Goal: Transaction & Acquisition: Purchase product/service

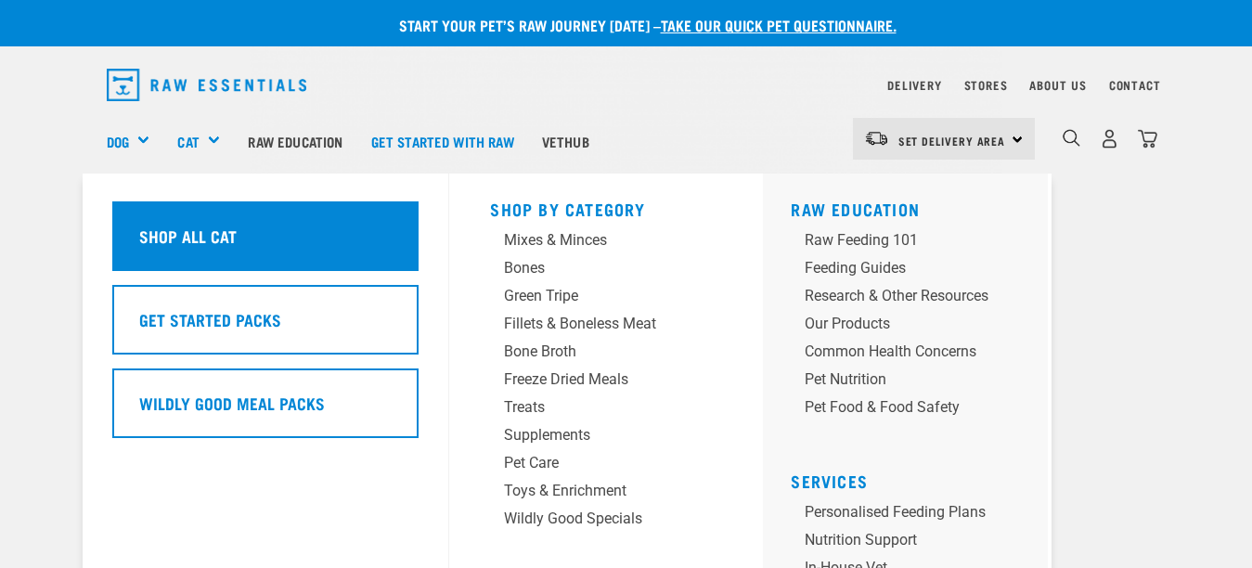
click at [252, 238] on div "Shop All Cat" at bounding box center [265, 236] width 306 height 70
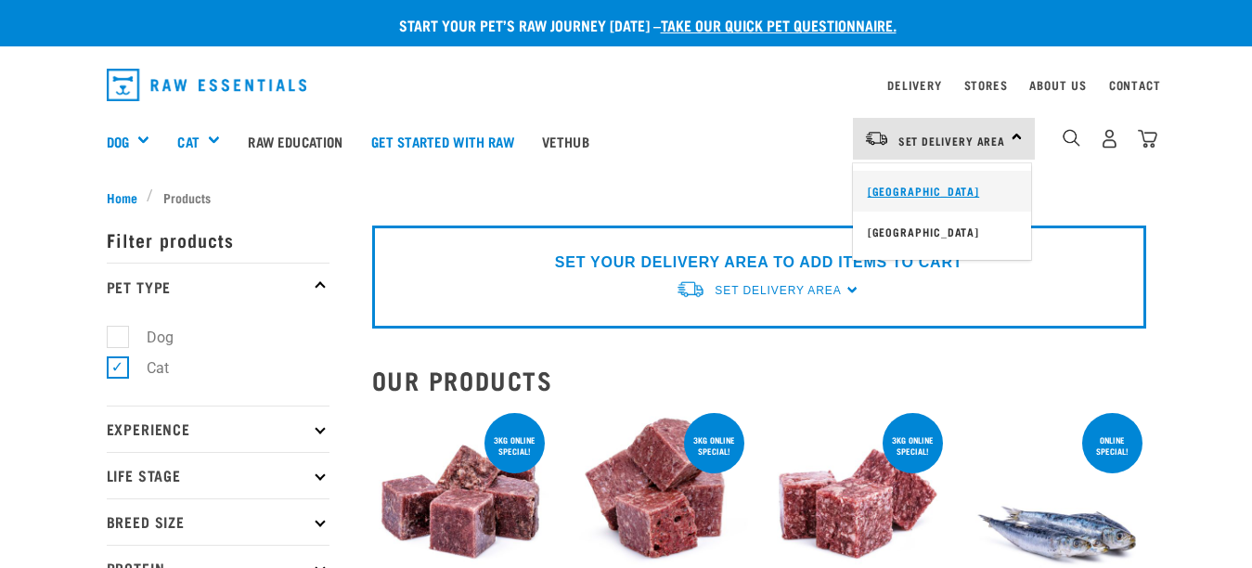
click at [946, 190] on link "[GEOGRAPHIC_DATA]" at bounding box center [942, 191] width 178 height 41
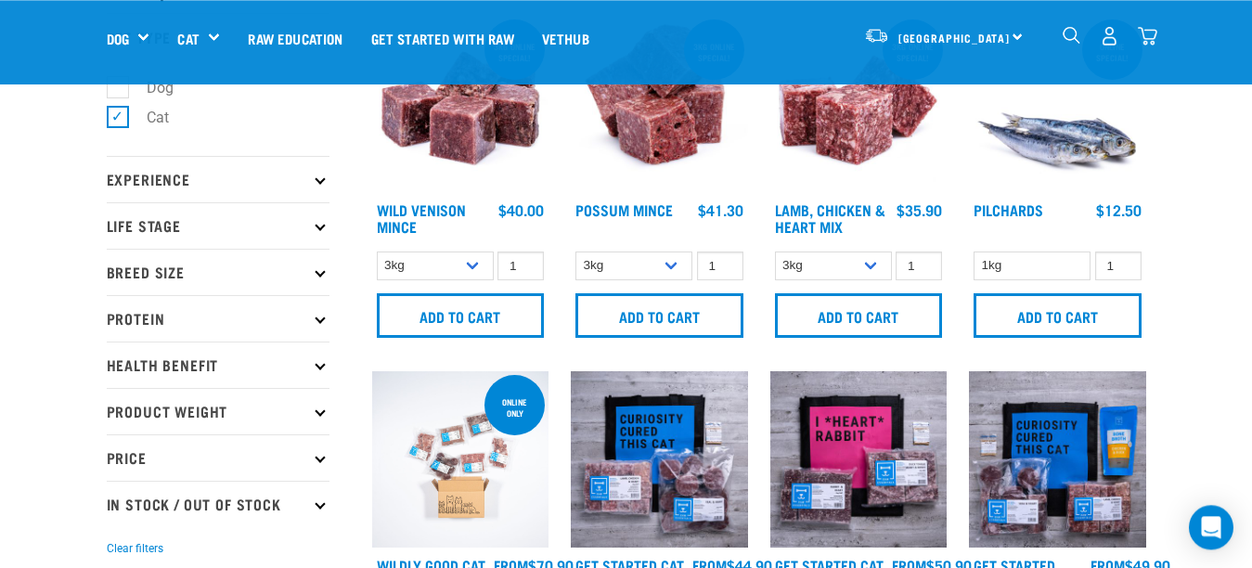
scroll to position [102, 0]
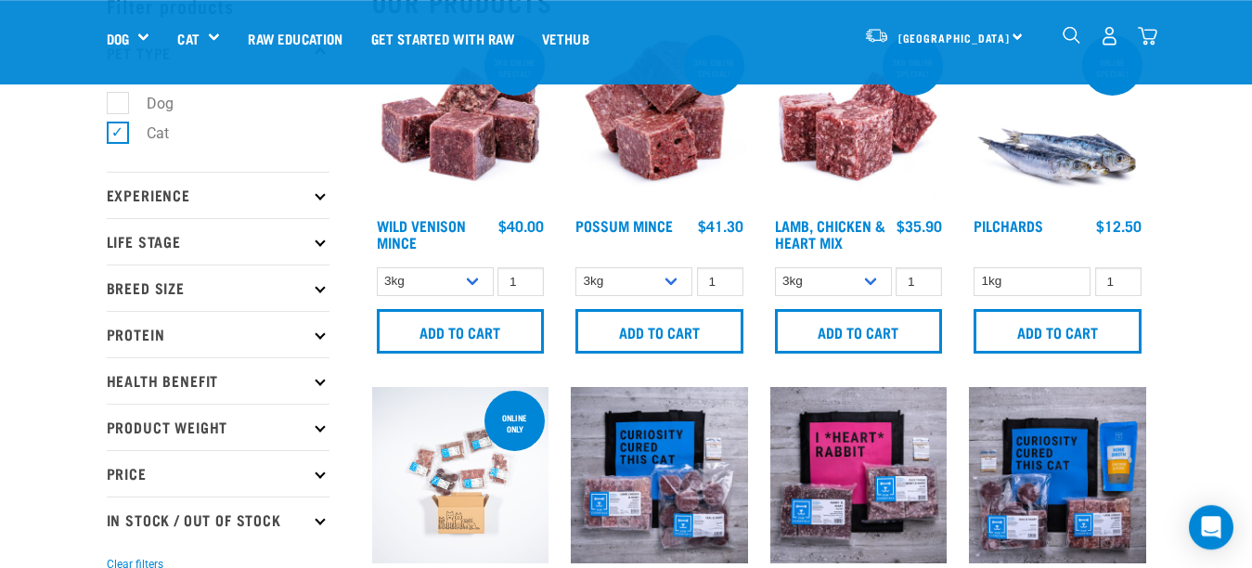
click at [318, 195] on icon at bounding box center [320, 194] width 10 height 10
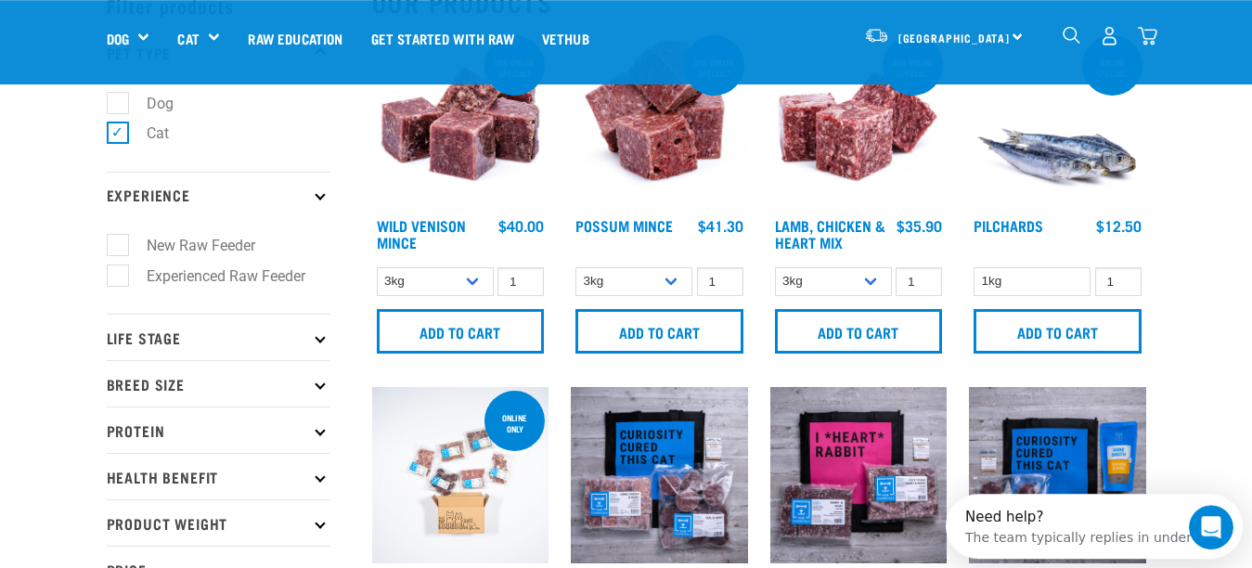
scroll to position [0, 0]
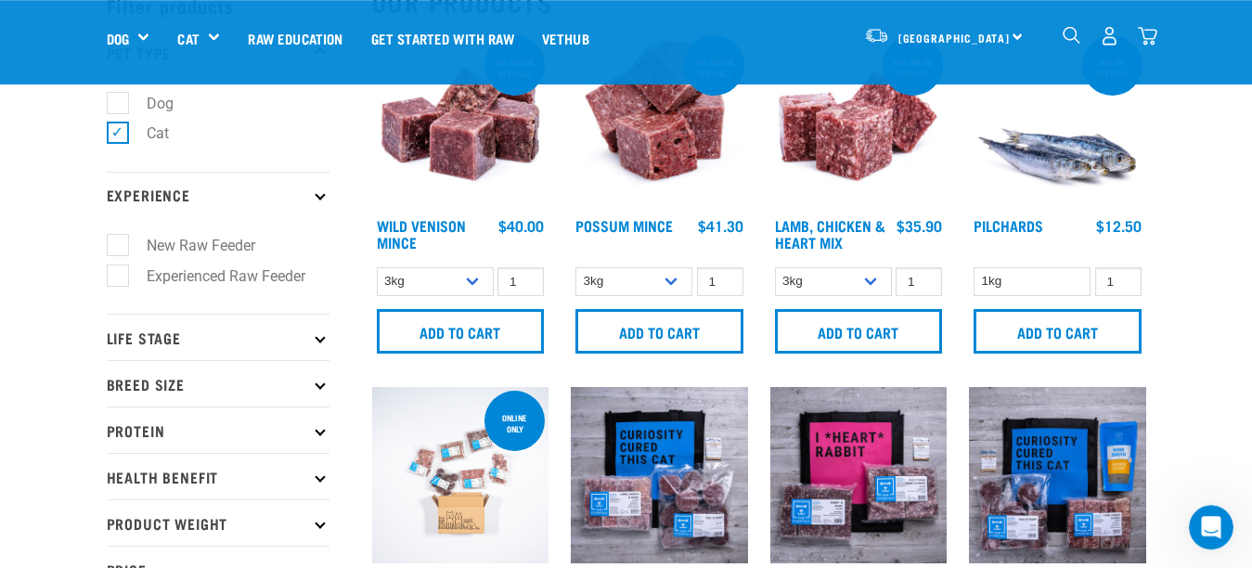
click at [321, 198] on icon at bounding box center [320, 194] width 10 height 10
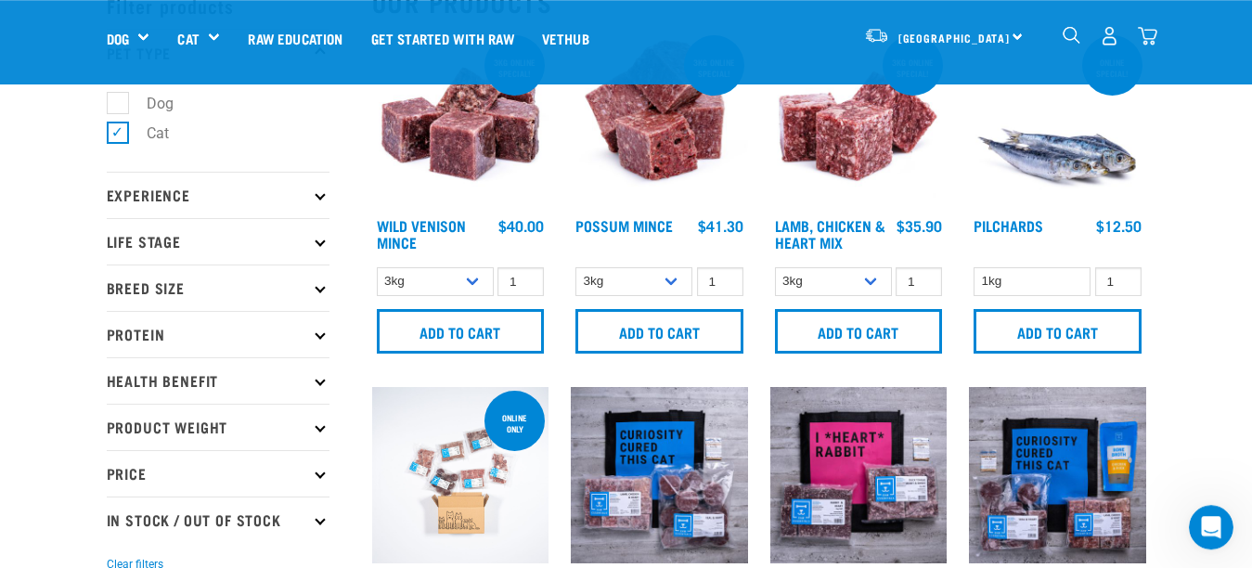
click at [318, 242] on icon at bounding box center [320, 241] width 10 height 10
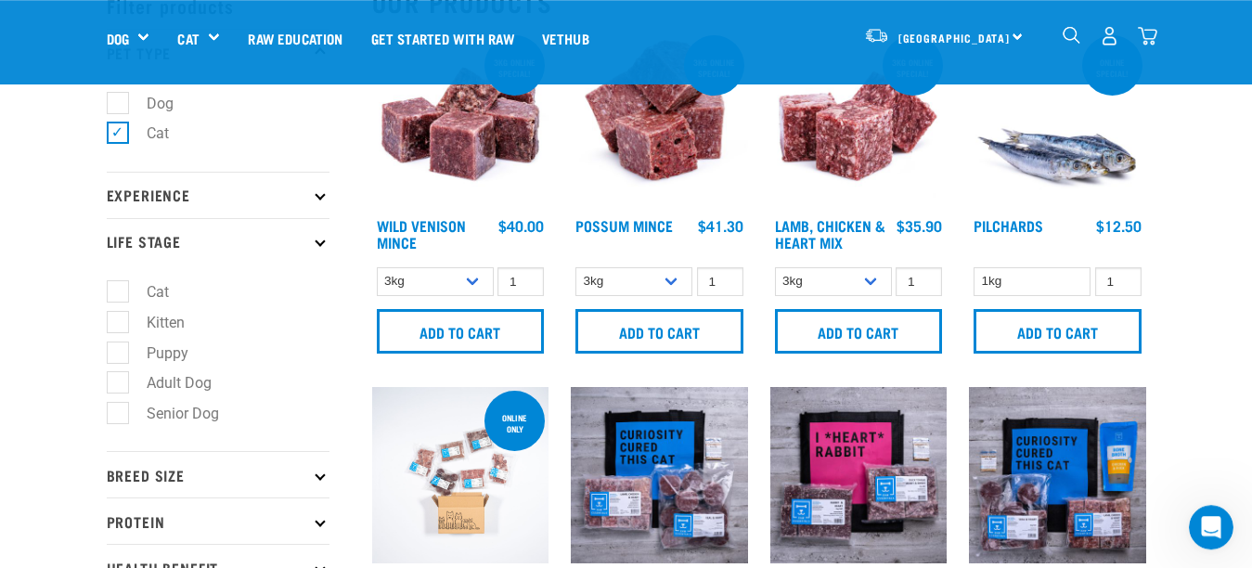
click at [117, 292] on label "Cat" at bounding box center [146, 291] width 59 height 23
click at [113, 292] on input "Cat" at bounding box center [113, 289] width 12 height 12
checkbox input "true"
click at [119, 319] on label "Kitten" at bounding box center [154, 322] width 75 height 23
click at [119, 319] on input "Kitten" at bounding box center [113, 319] width 12 height 12
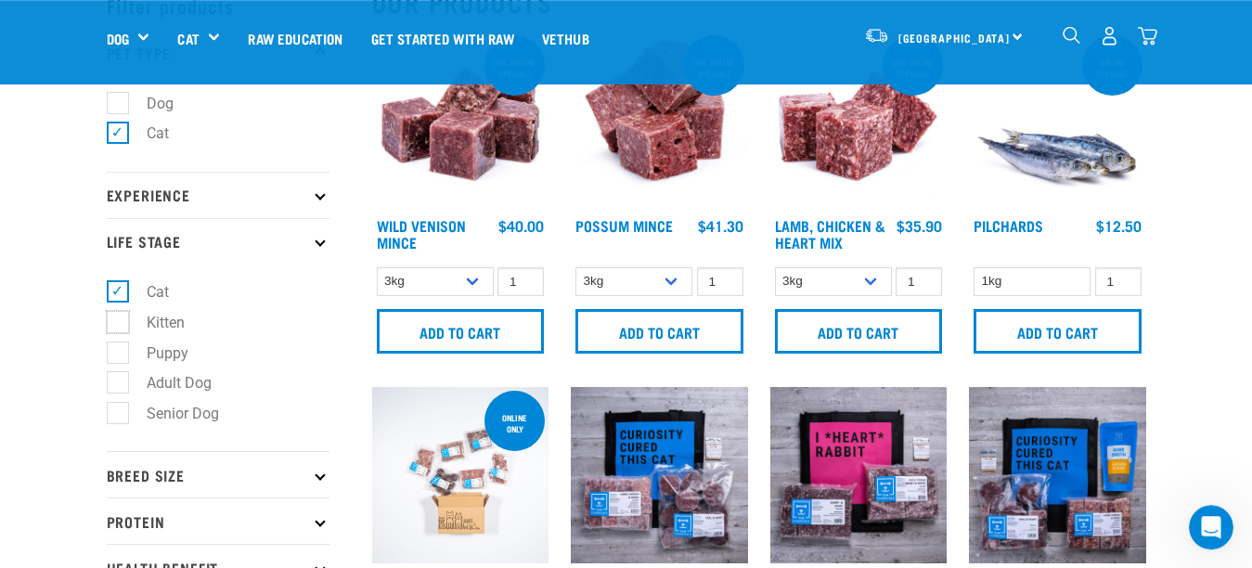
checkbox input "true"
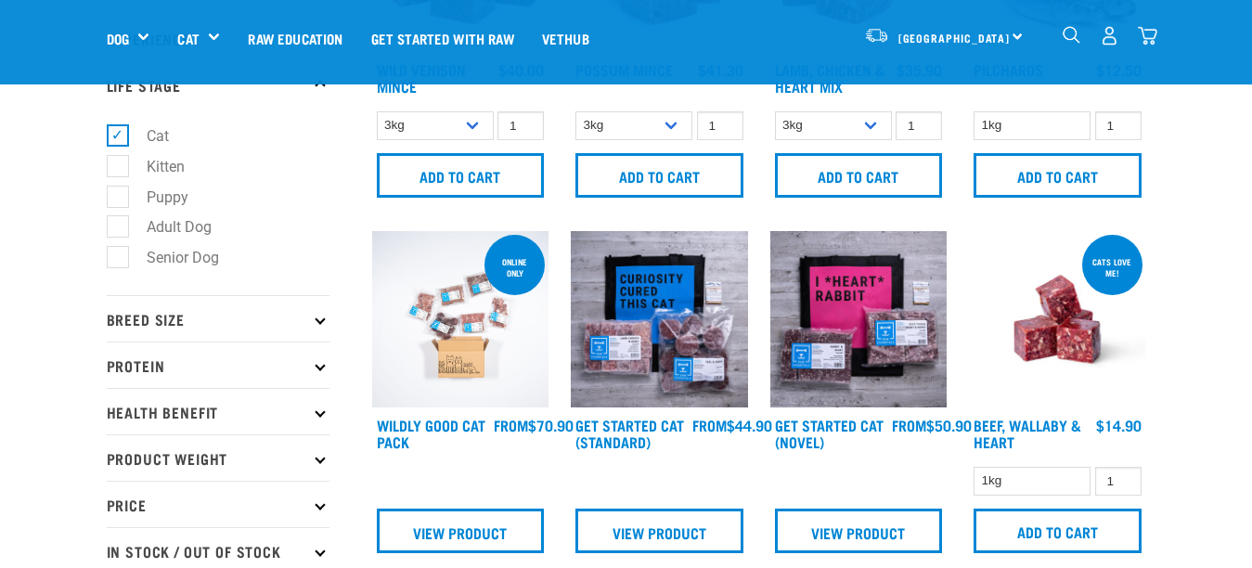
scroll to position [305, 0]
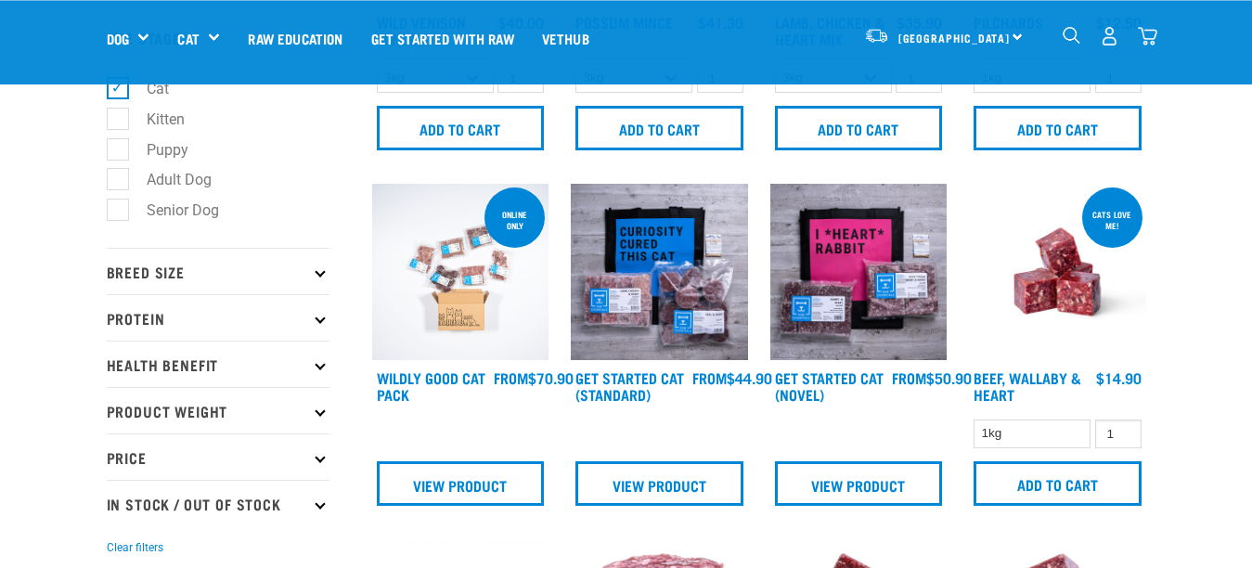
click at [318, 269] on p "Breed Size" at bounding box center [218, 271] width 223 height 46
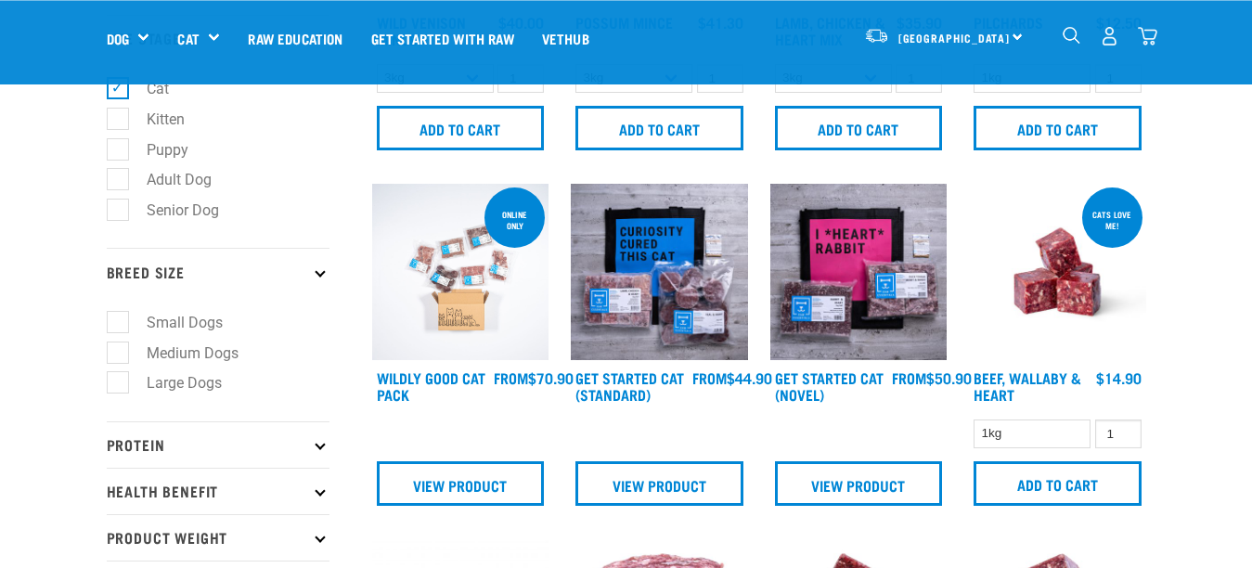
click at [318, 269] on p "Breed Size" at bounding box center [218, 271] width 223 height 46
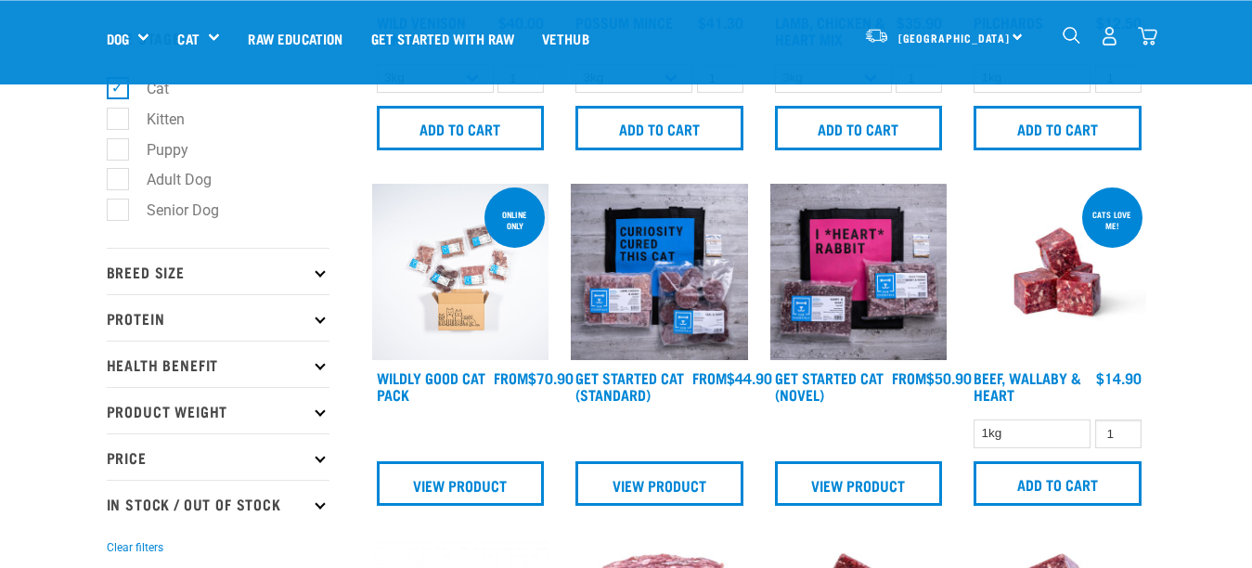
click at [321, 320] on icon at bounding box center [320, 318] width 10 height 10
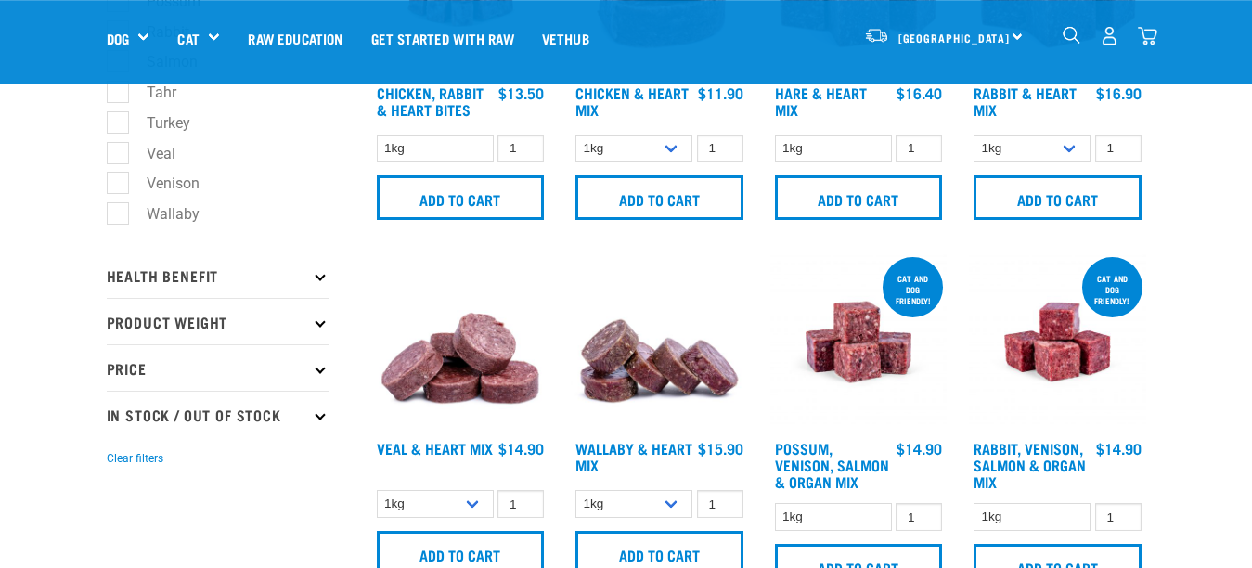
scroll to position [970, 0]
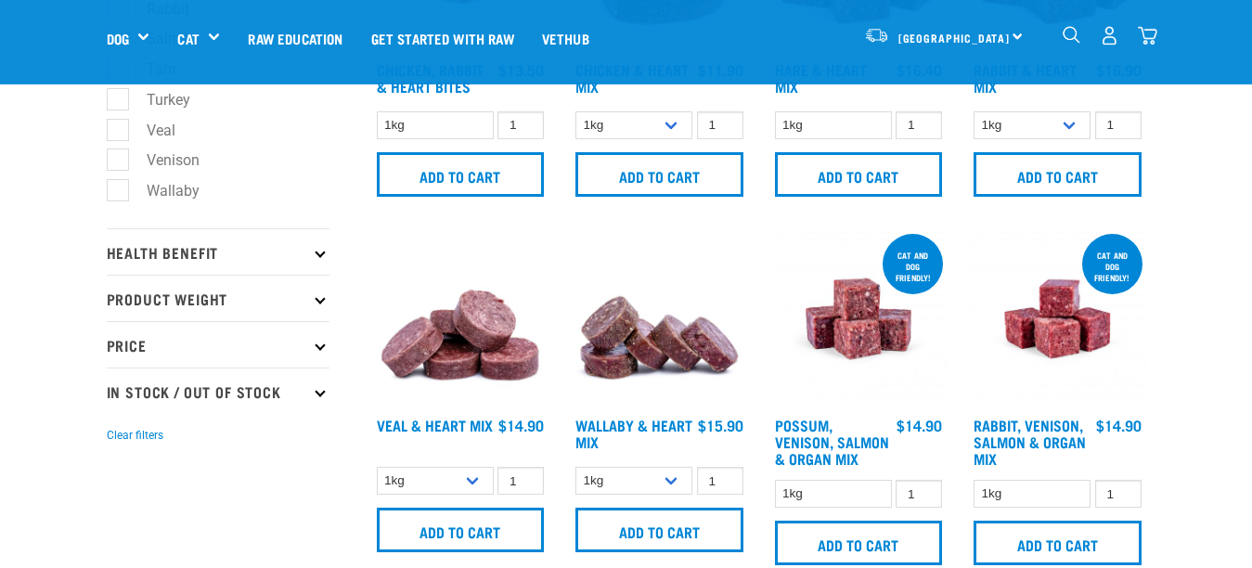
click at [322, 350] on icon at bounding box center [320, 345] width 10 height 10
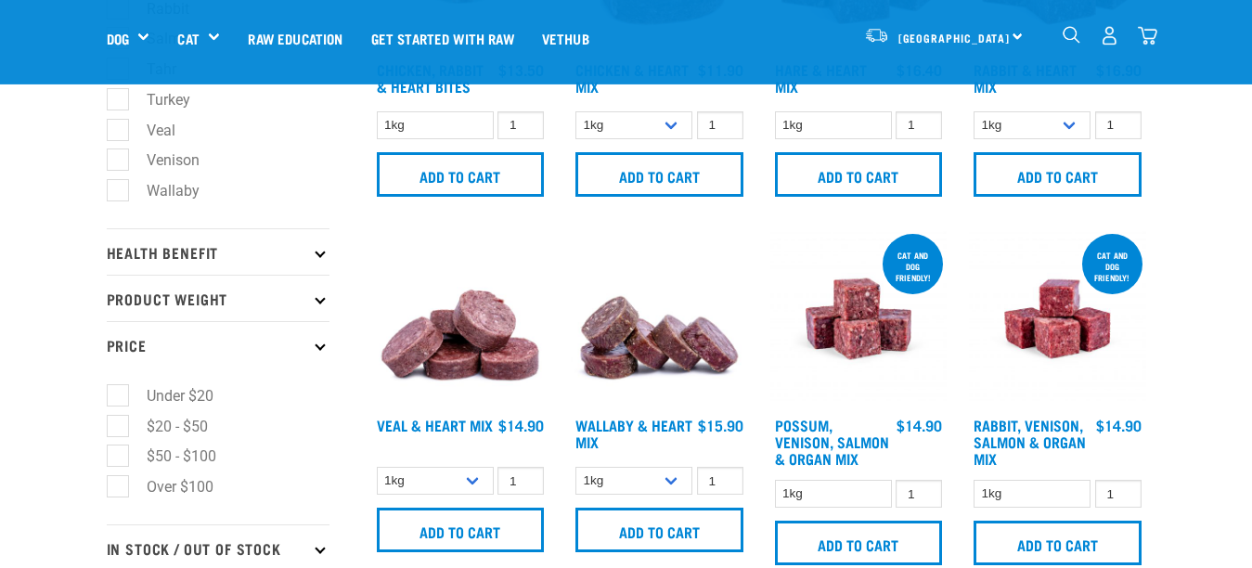
click at [319, 350] on icon at bounding box center [320, 345] width 10 height 10
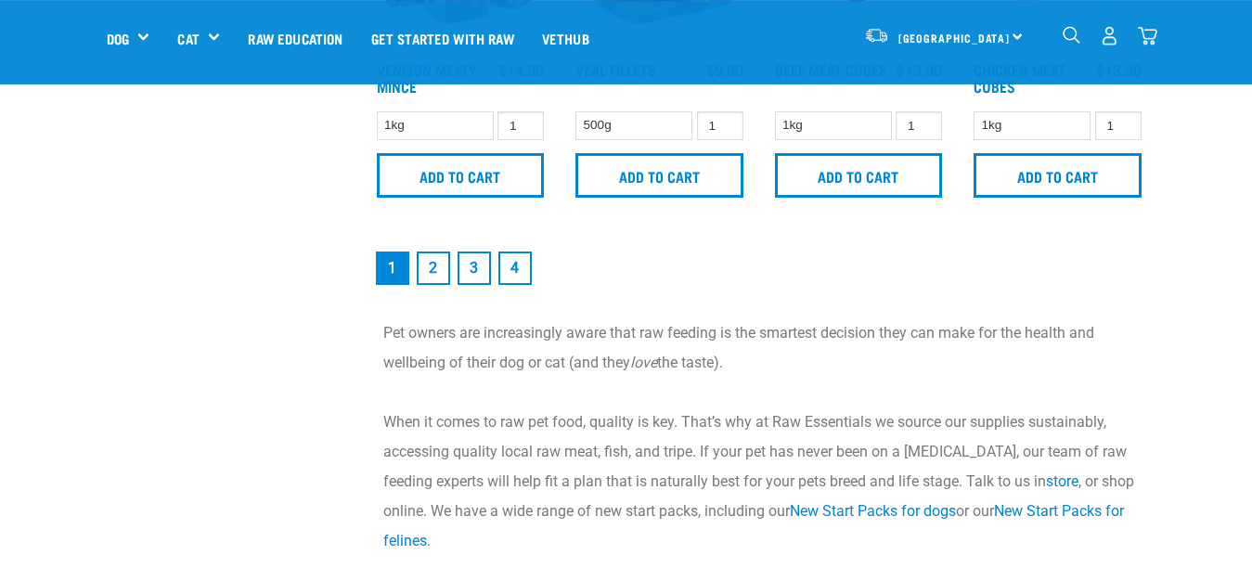
scroll to position [2753, 0]
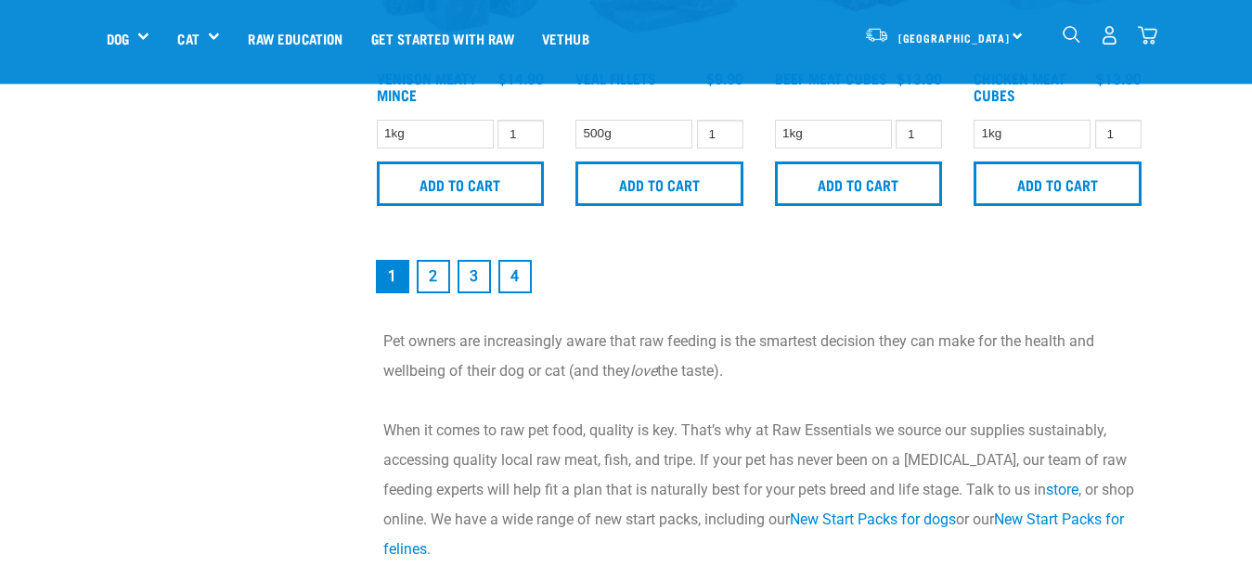
click at [422, 293] on link "2" at bounding box center [433, 276] width 33 height 33
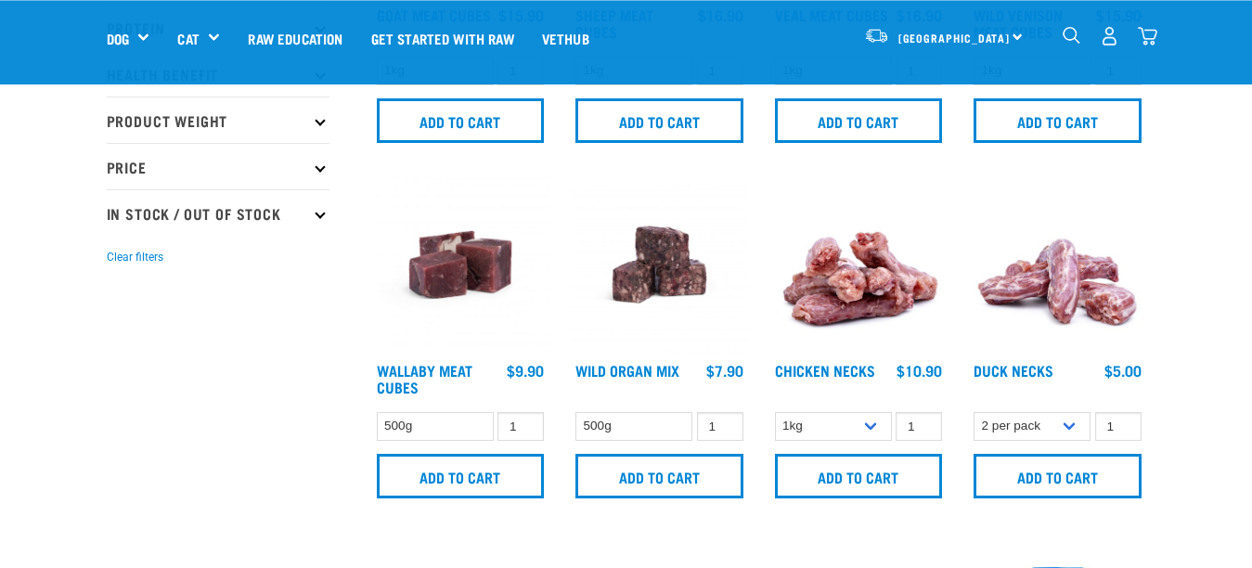
scroll to position [300, 0]
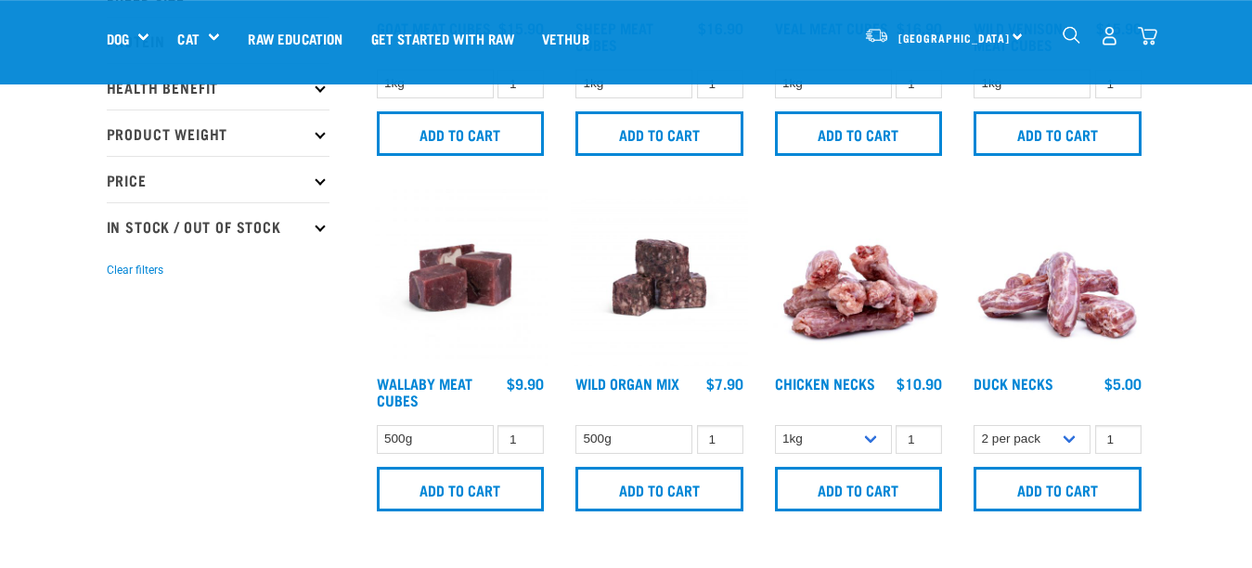
click at [315, 182] on p "Price" at bounding box center [218, 179] width 223 height 46
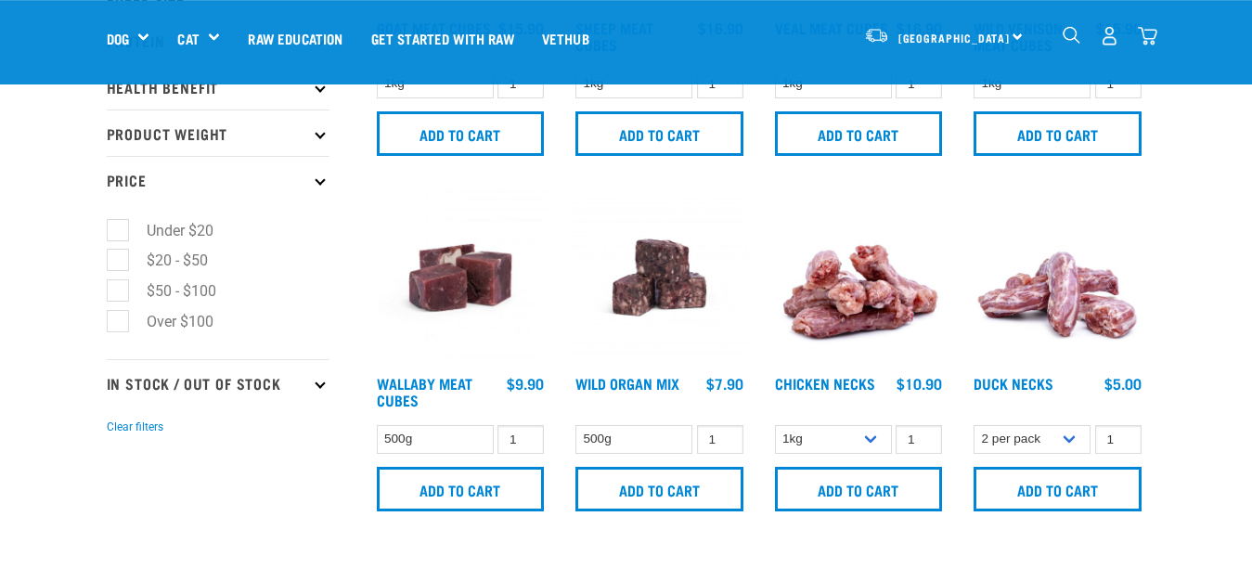
click at [117, 322] on label "Over $100" at bounding box center [169, 321] width 104 height 23
click at [117, 322] on input "Over $100" at bounding box center [113, 318] width 12 height 12
checkbox input "true"
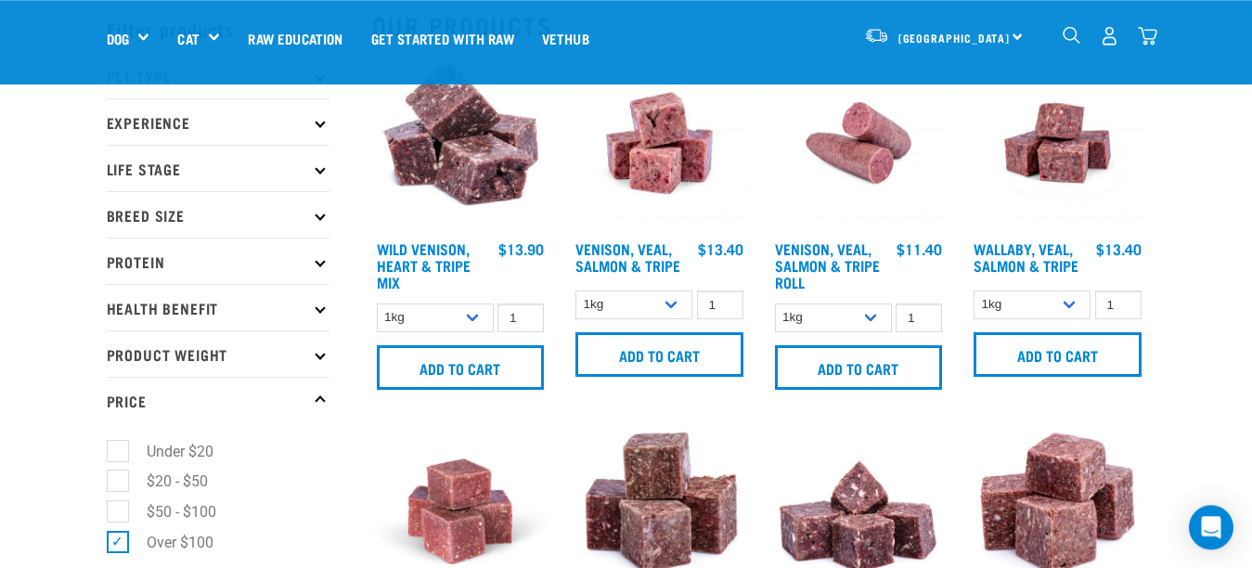
scroll to position [83, 0]
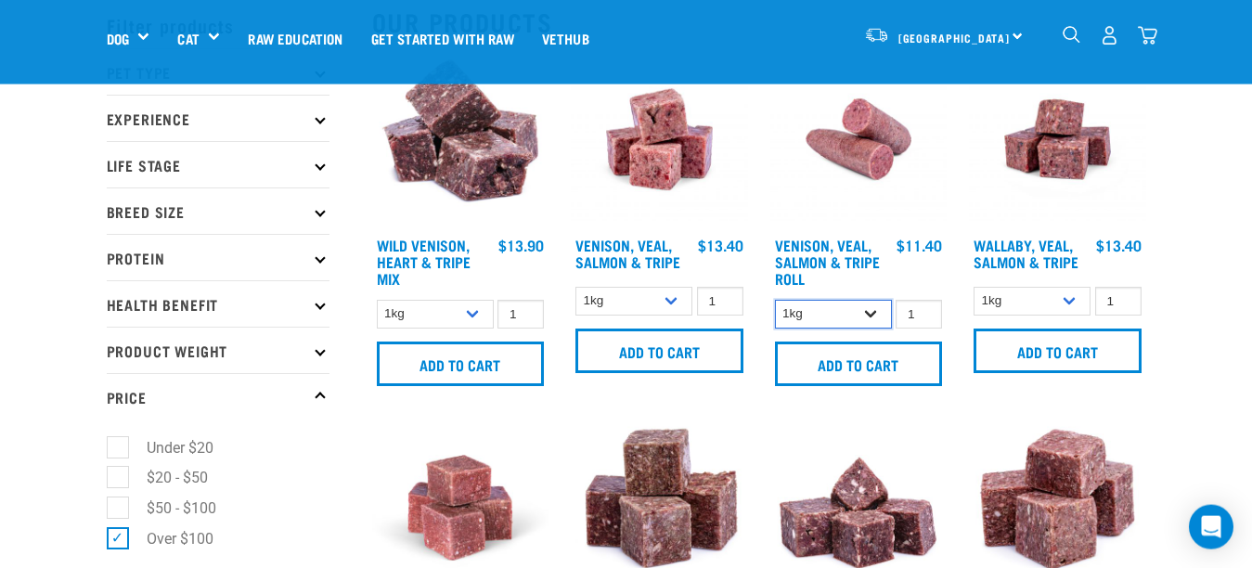
click at [775, 300] on select "1kg Bulk (10kg)" at bounding box center [833, 314] width 117 height 29
select select "336057"
click option "Bulk (10kg)" at bounding box center [0, 0] width 0 height 0
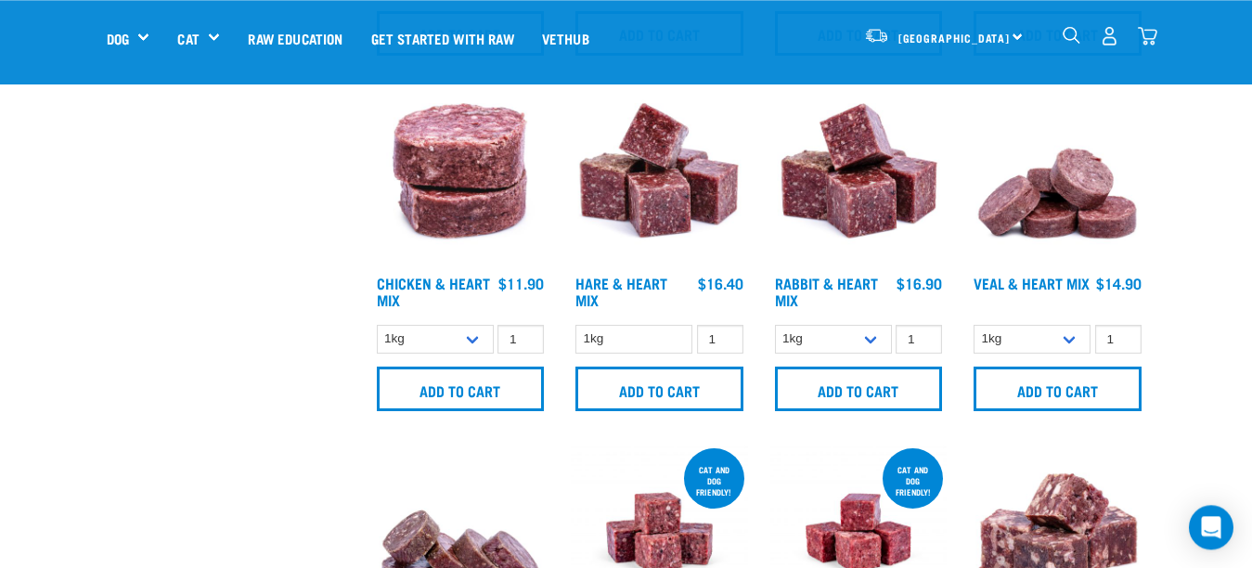
scroll to position [1164, 0]
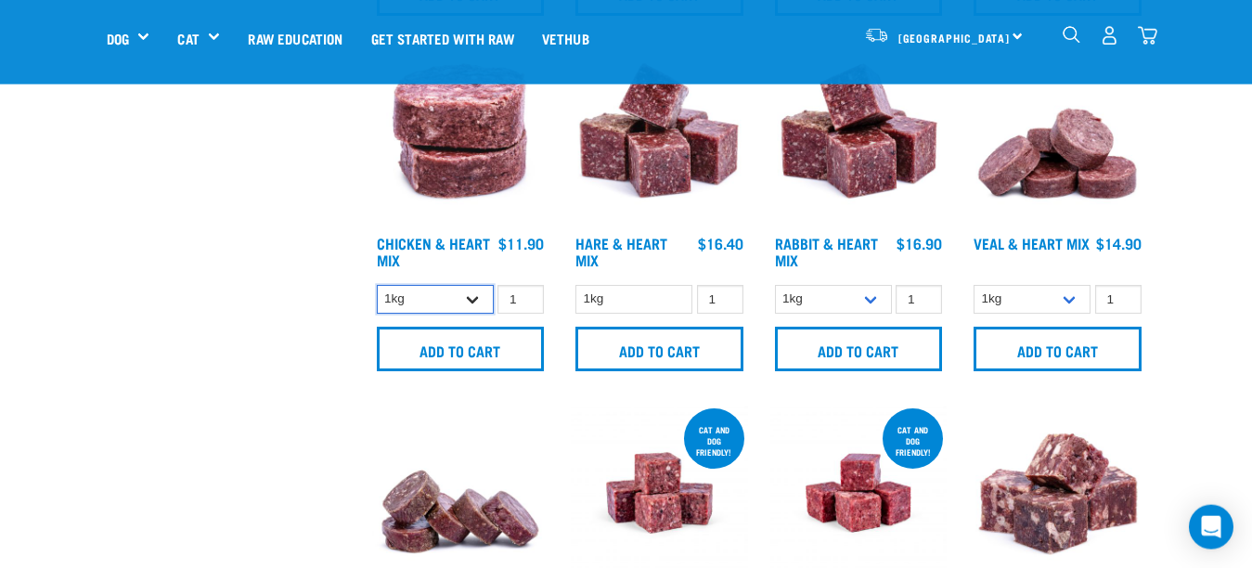
click at [377, 285] on select "1kg 3kg" at bounding box center [435, 299] width 117 height 29
click option "3kg" at bounding box center [0, 0] width 0 height 0
click at [377, 285] on select "1kg 3kg" at bounding box center [435, 299] width 117 height 29
select select "351"
click option "1kg" at bounding box center [0, 0] width 0 height 0
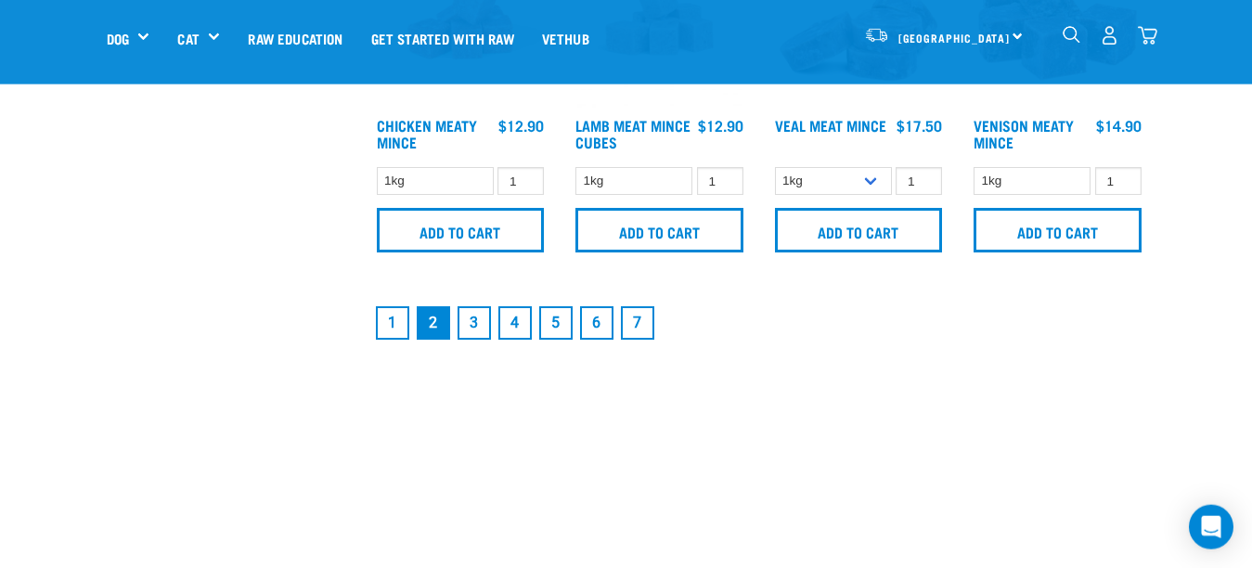
scroll to position [2726, 0]
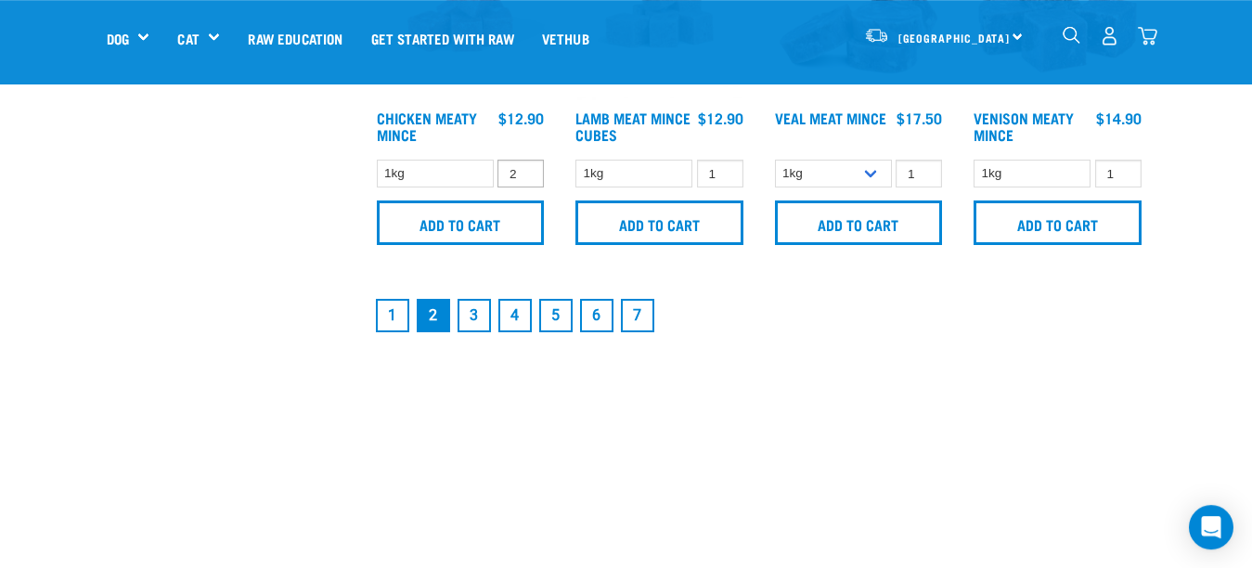
click at [520, 188] on input "2" at bounding box center [521, 174] width 46 height 29
type input "1"
click at [525, 188] on input "1" at bounding box center [521, 174] width 46 height 29
click at [468, 332] on link "3" at bounding box center [474, 315] width 33 height 33
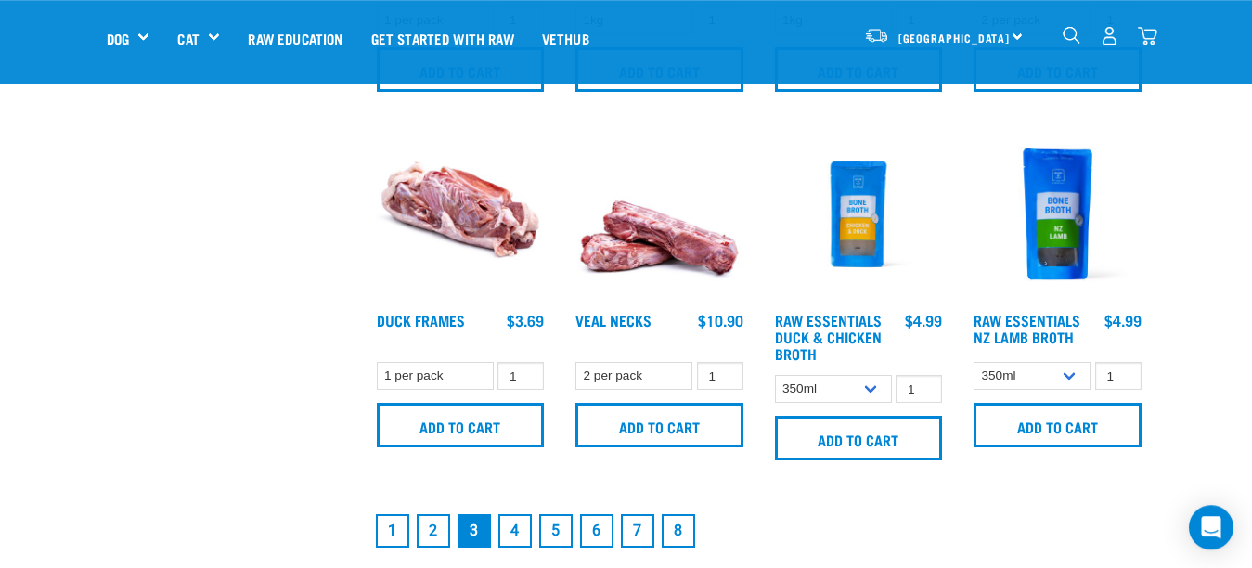
scroll to position [2538, 0]
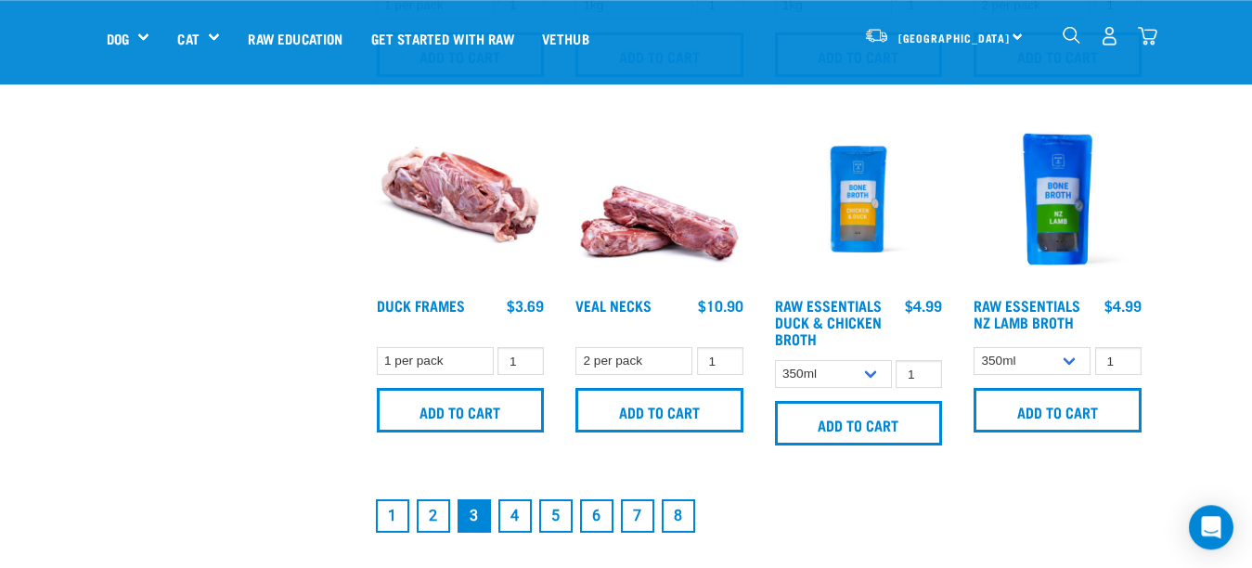
click at [524, 516] on link "4" at bounding box center [515, 515] width 33 height 33
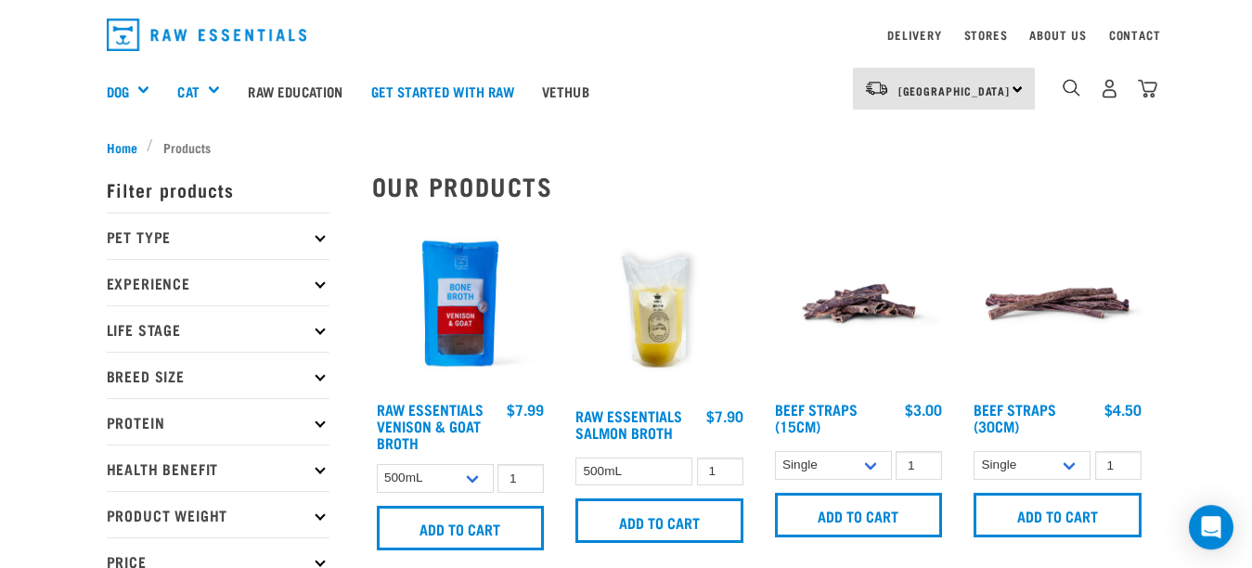
scroll to position [43, 0]
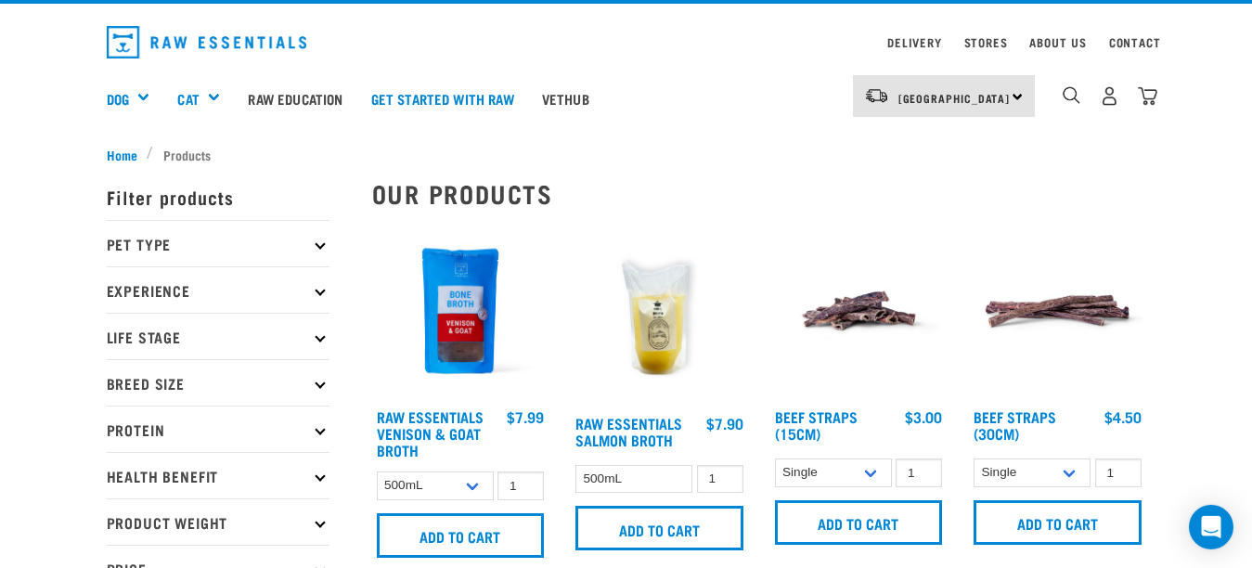
click at [225, 555] on p "Price" at bounding box center [218, 568] width 223 height 46
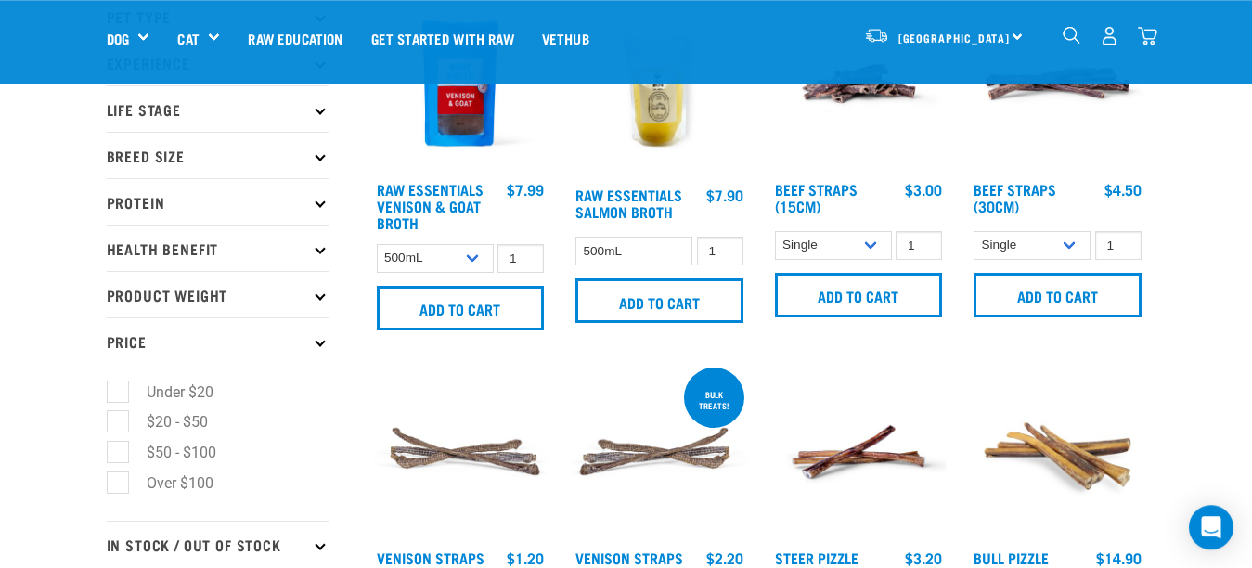
scroll to position [166, 0]
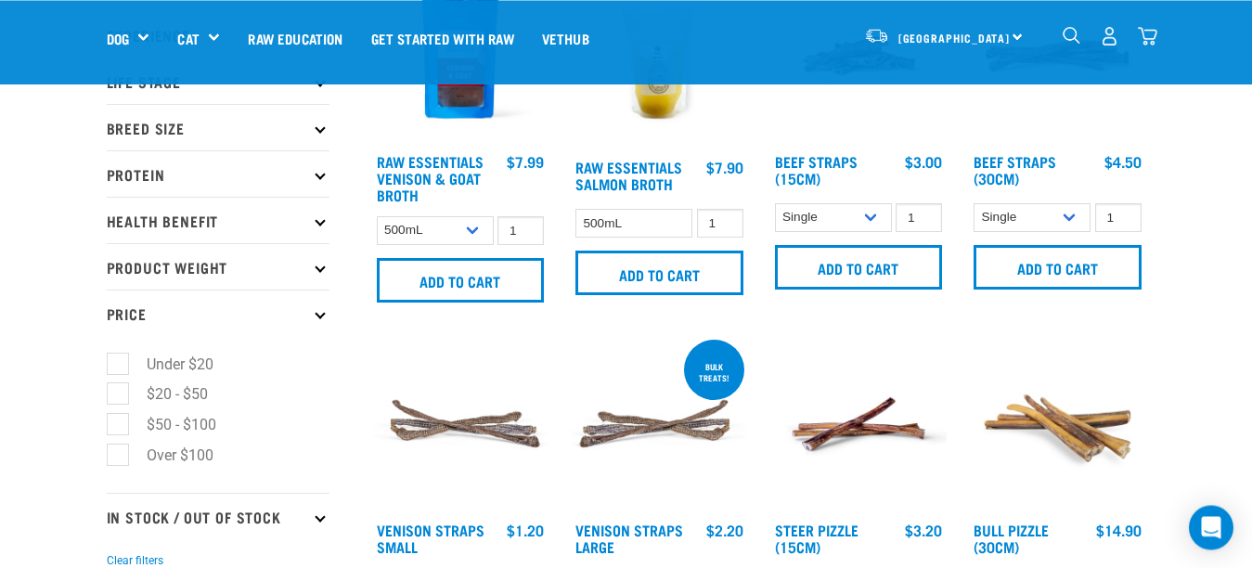
click at [323, 313] on icon at bounding box center [320, 313] width 10 height 10
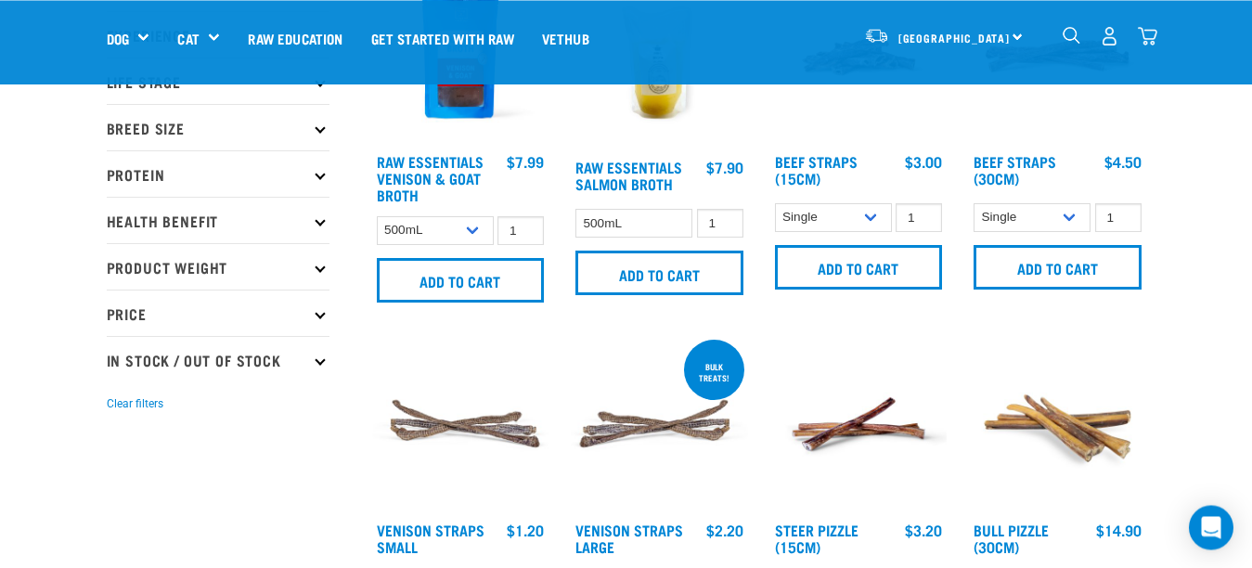
click at [323, 313] on icon at bounding box center [320, 313] width 10 height 10
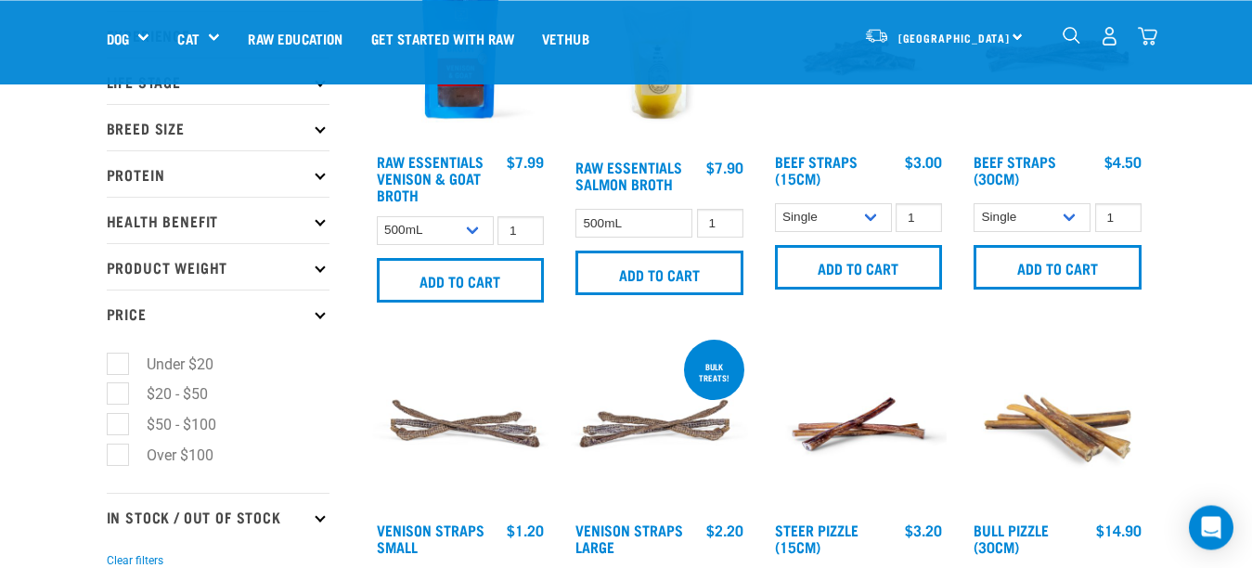
scroll to position [0, 0]
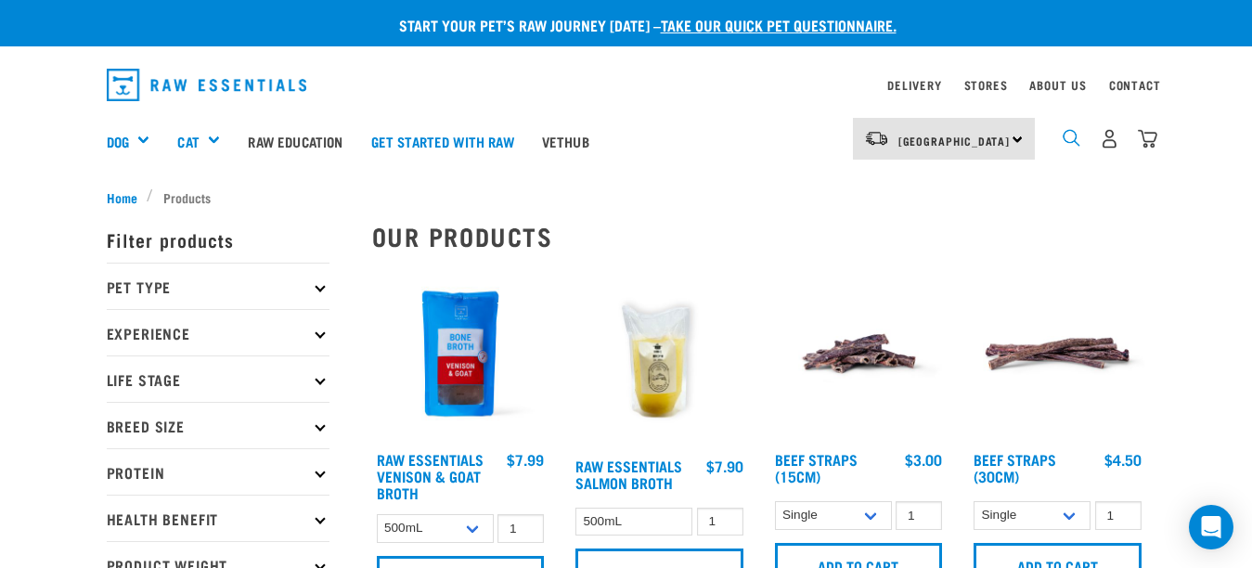
click at [1069, 132] on img "dropdown navigation" at bounding box center [1072, 138] width 18 height 18
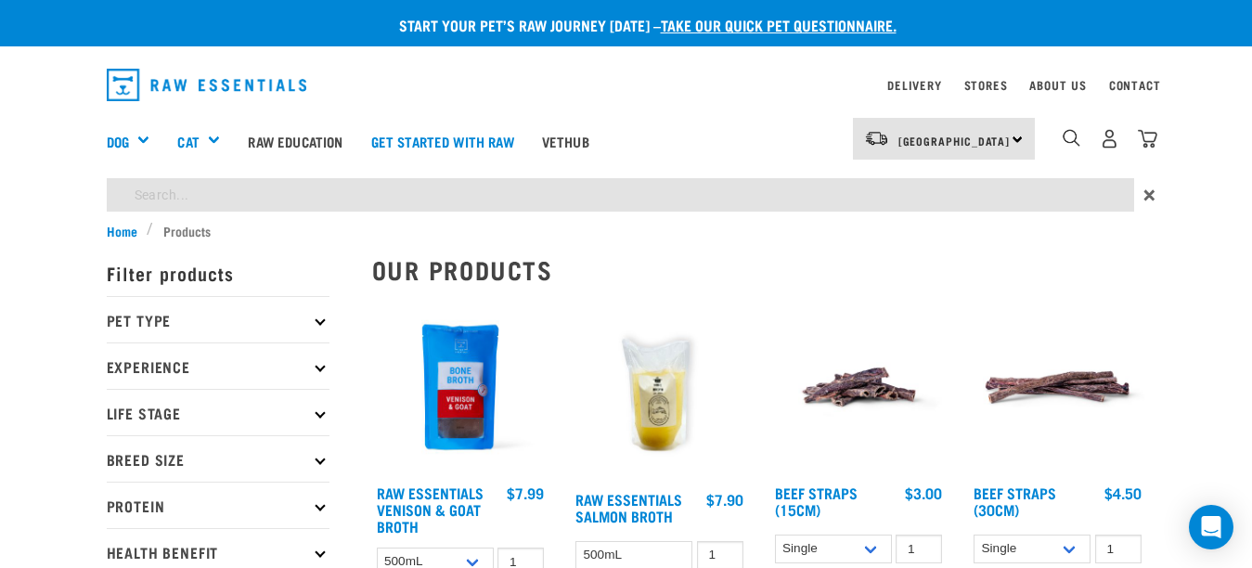
click at [759, 204] on input "search" at bounding box center [621, 194] width 1028 height 33
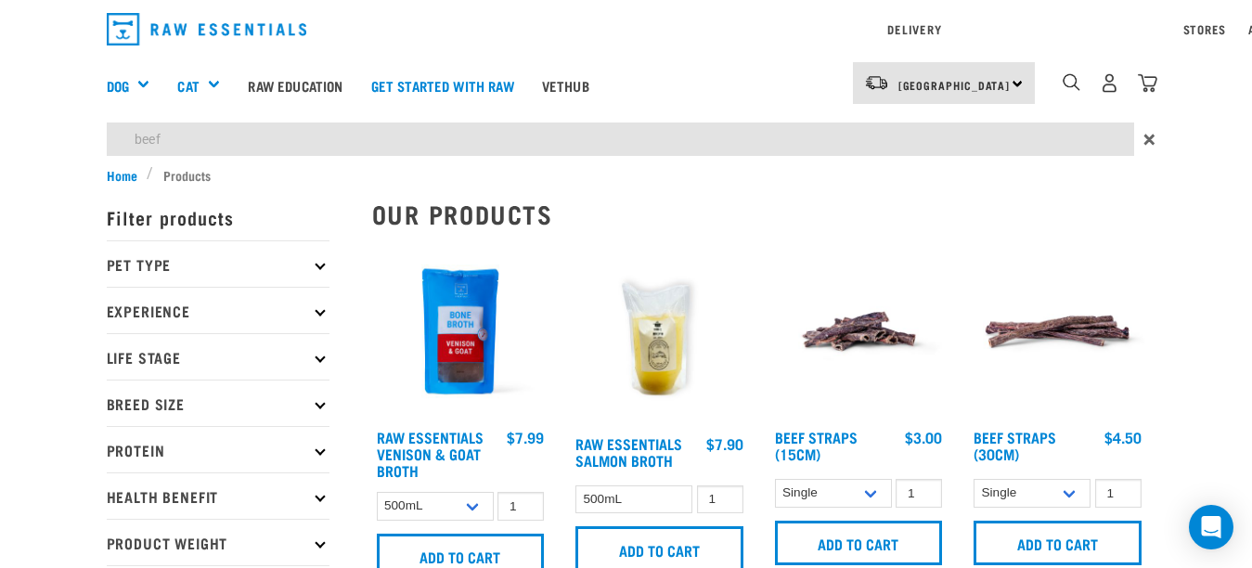
click at [647, 136] on input "beef" at bounding box center [621, 139] width 1028 height 33
type input "beef"
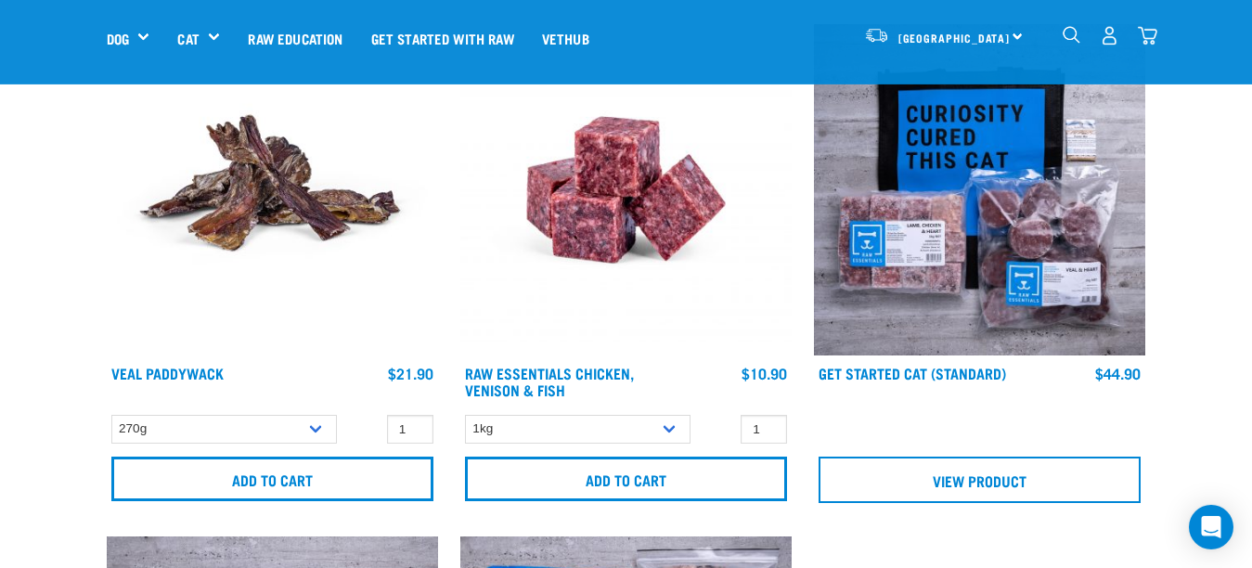
scroll to position [8422, 0]
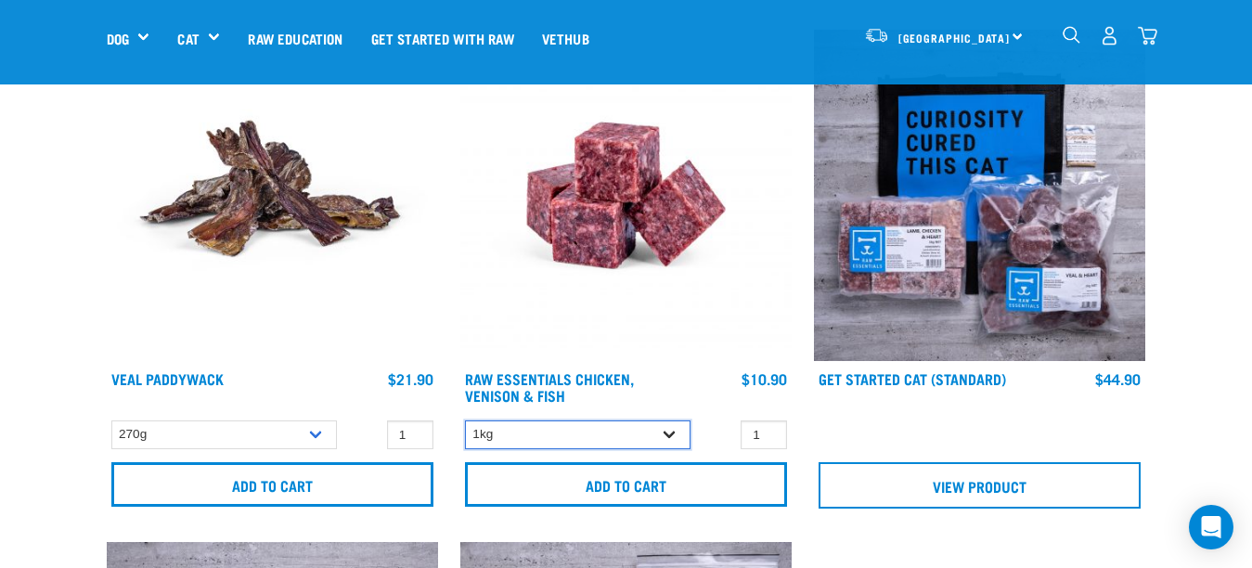
click at [669, 426] on select "1kg 3kg" at bounding box center [578, 435] width 226 height 29
select select "28665"
click option "3kg" at bounding box center [0, 0] width 0 height 0
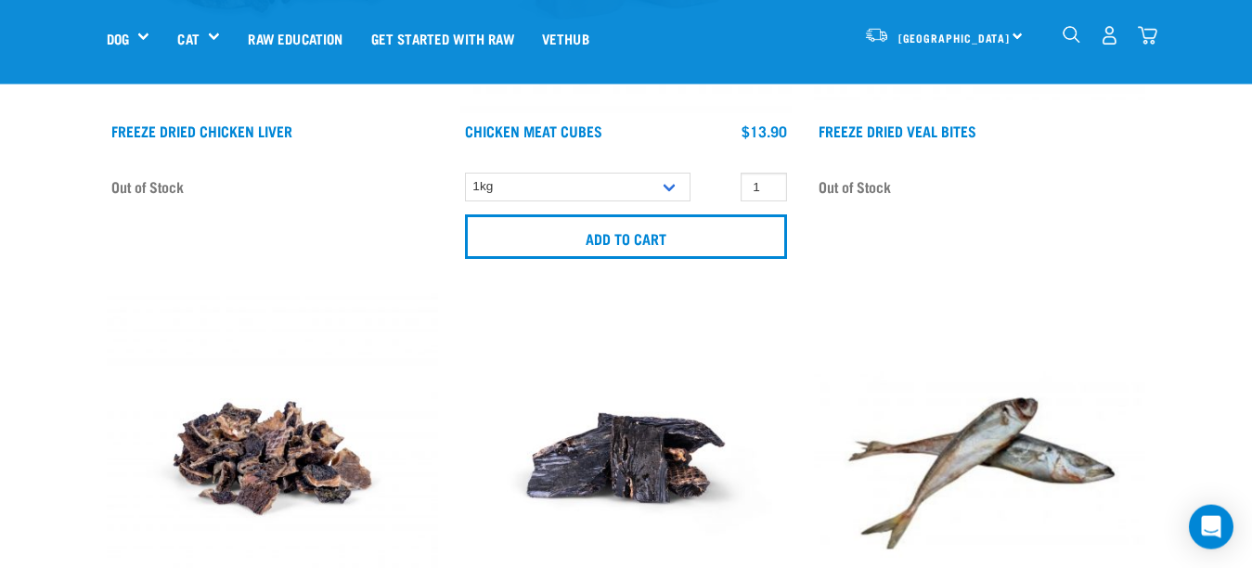
scroll to position [10231, 0]
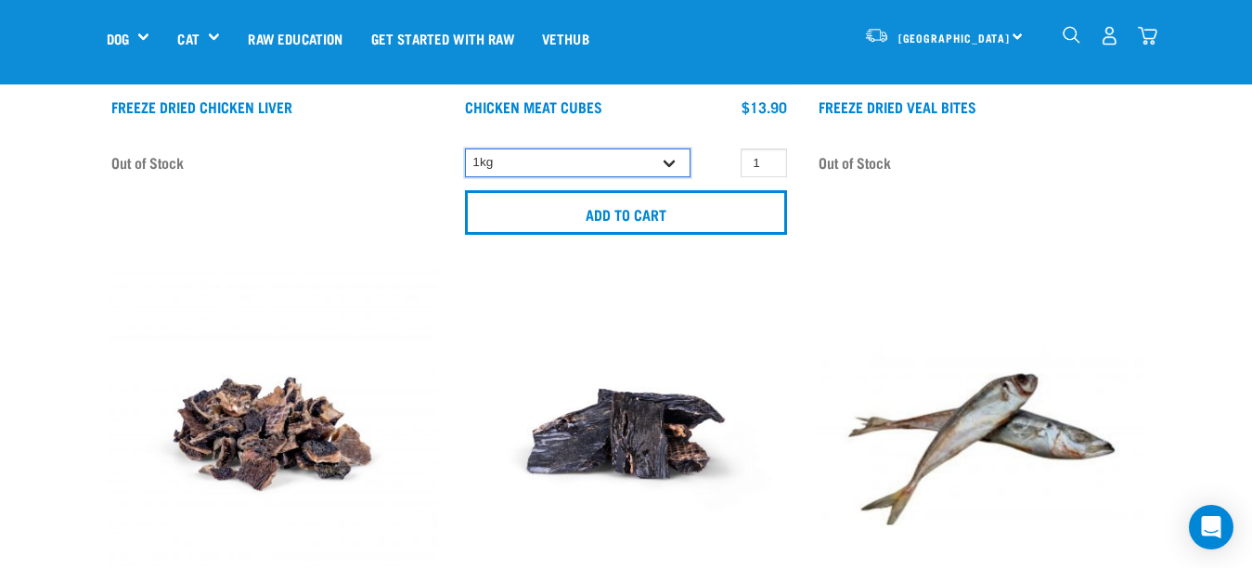
click at [465, 149] on select "1kg" at bounding box center [578, 163] width 226 height 29
click at [666, 151] on select "1kg" at bounding box center [578, 163] width 226 height 29
click at [465, 149] on select "1kg" at bounding box center [578, 163] width 226 height 29
click at [666, 151] on select "1kg" at bounding box center [578, 163] width 226 height 29
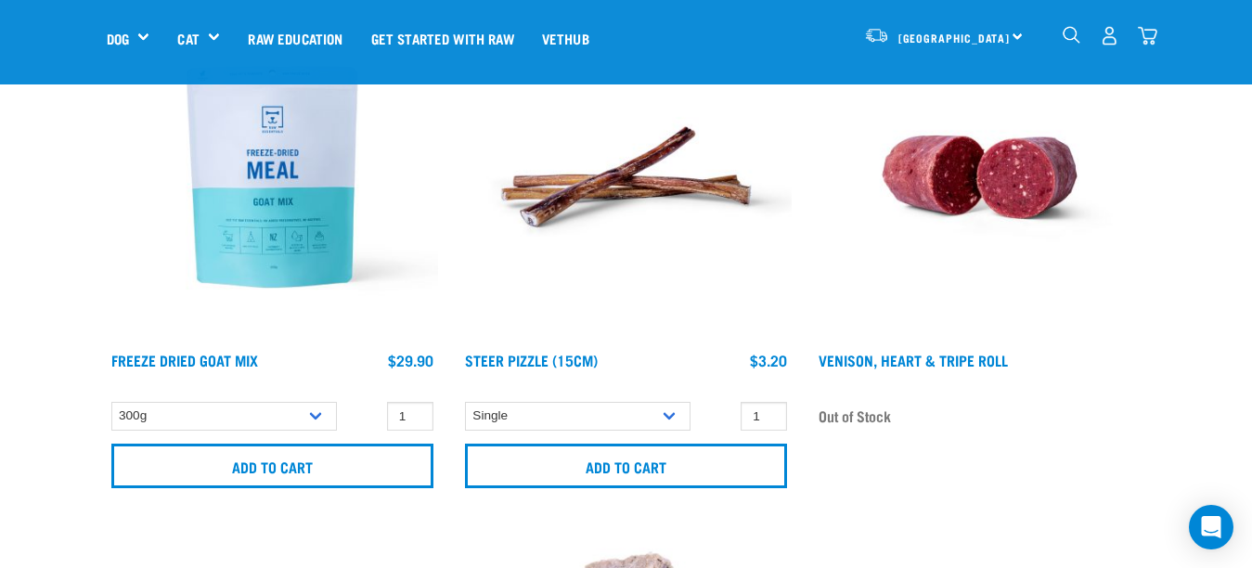
scroll to position [11451, 0]
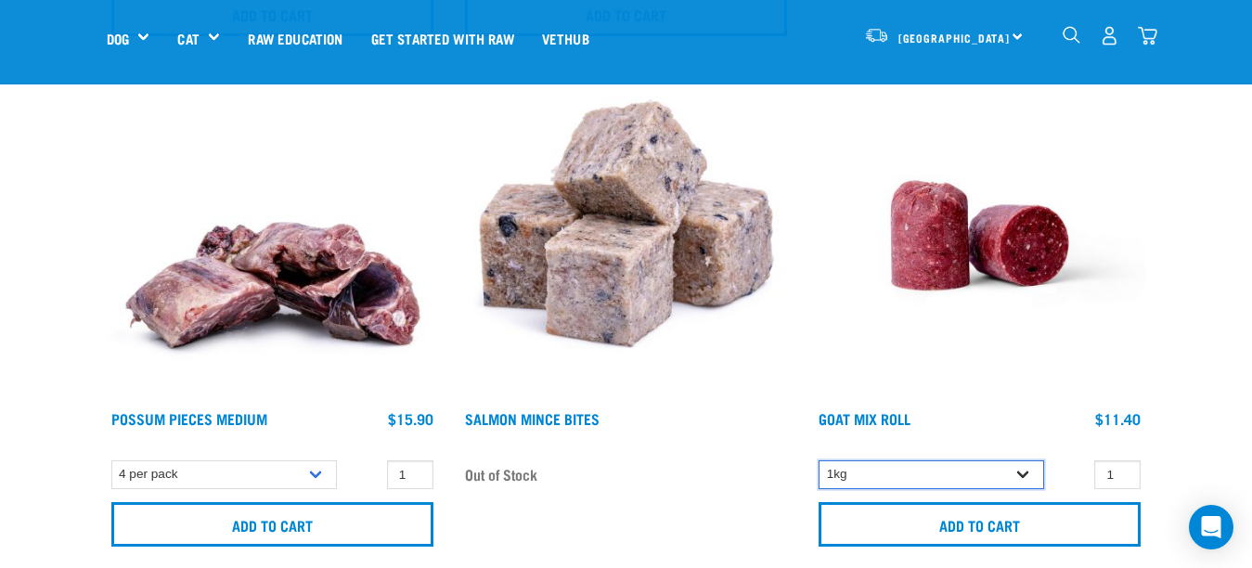
click at [819, 460] on select "1kg" at bounding box center [932, 474] width 226 height 29
click at [1021, 465] on select "1kg" at bounding box center [932, 474] width 226 height 29
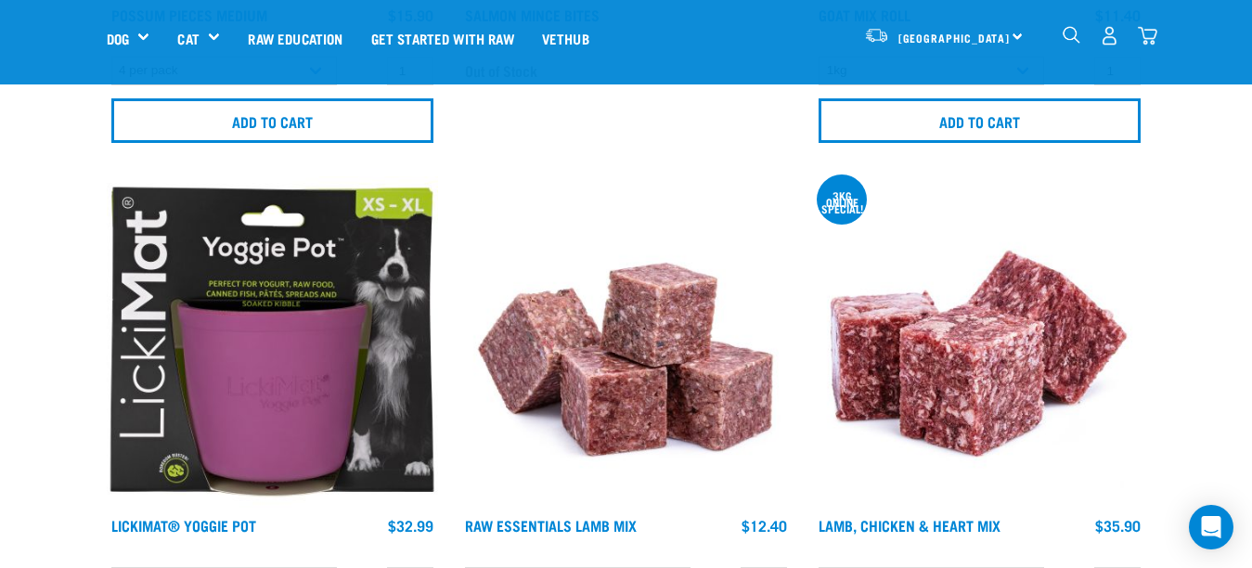
scroll to position [11903, 0]
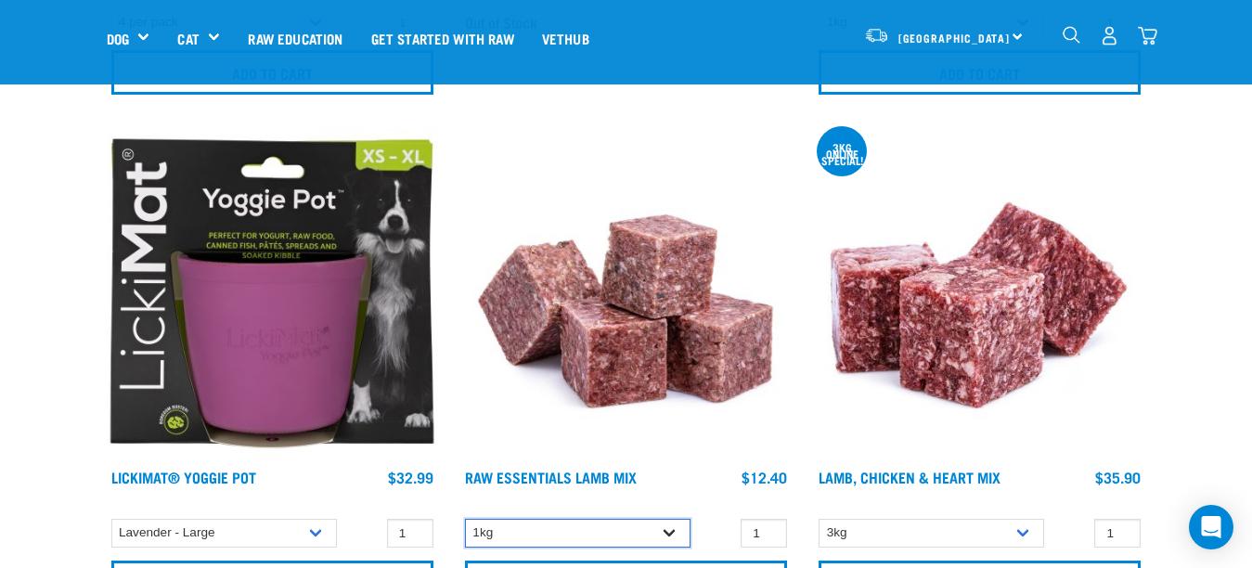
click at [465, 519] on select "1kg 3kg Bulk (10kg) Bulk (20kg)" at bounding box center [578, 533] width 226 height 29
select select "341961"
click option "Bulk (10kg)" at bounding box center [0, 0] width 0 height 0
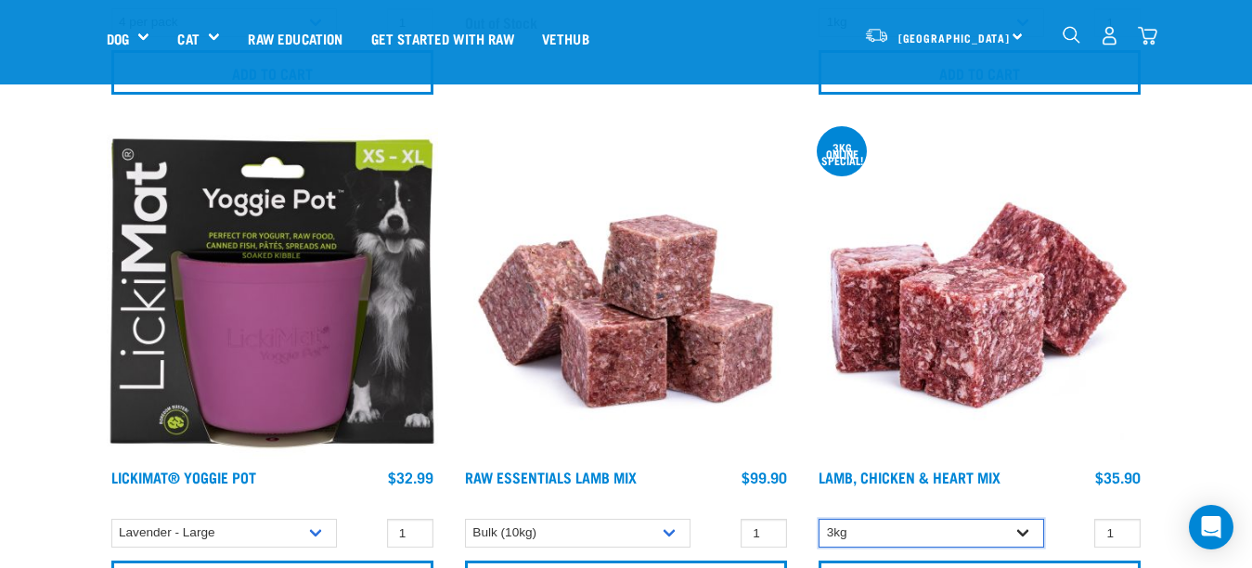
click at [819, 519] on select "3kg 1kg" at bounding box center [932, 533] width 226 height 29
click option "1kg" at bounding box center [0, 0] width 0 height 0
click at [819, 519] on select "3kg 1kg" at bounding box center [932, 533] width 226 height 29
select select "250"
click option "3kg" at bounding box center [0, 0] width 0 height 0
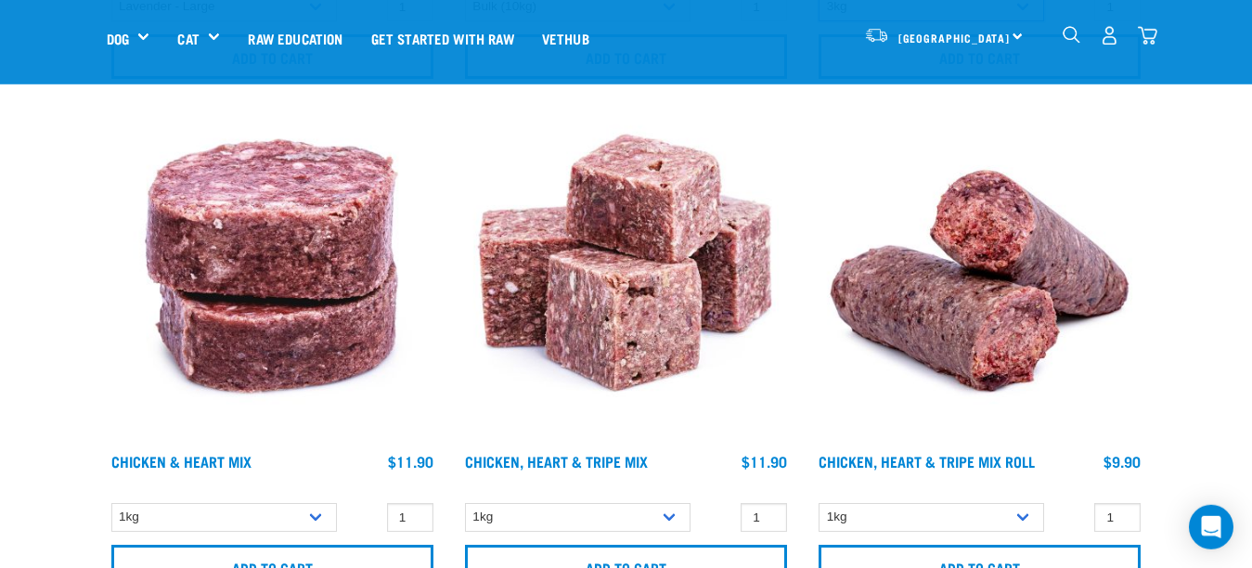
scroll to position [12440, 0]
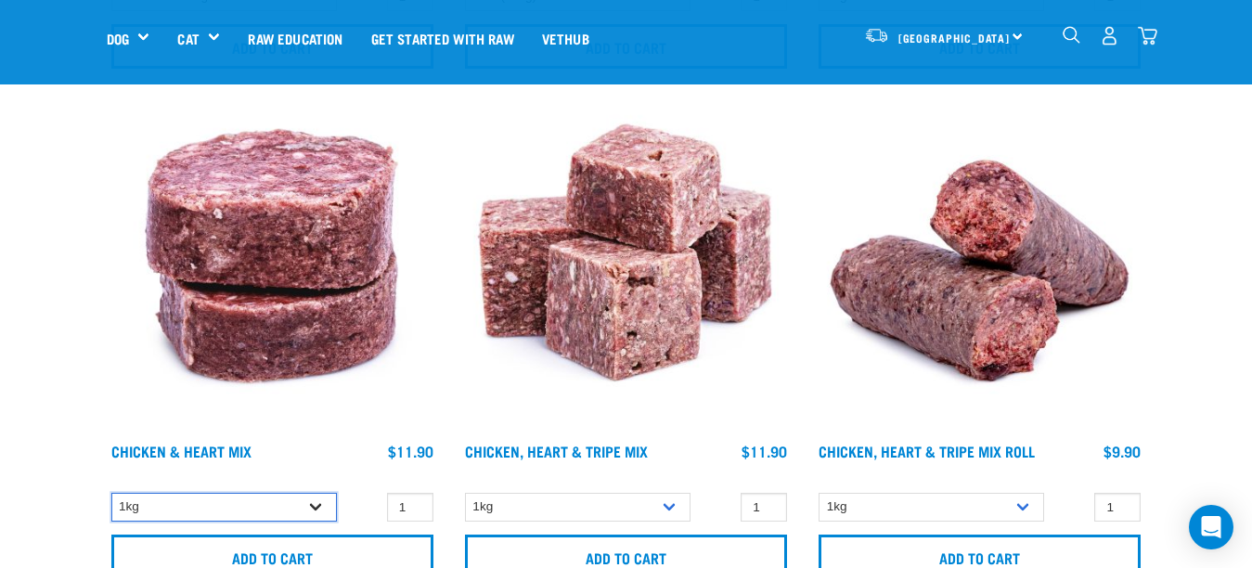
click at [111, 493] on select "1kg 3kg" at bounding box center [224, 507] width 226 height 29
click option "3kg" at bounding box center [0, 0] width 0 height 0
click at [111, 493] on select "1kg 3kg" at bounding box center [224, 507] width 226 height 29
select select "351"
click option "1kg" at bounding box center [0, 0] width 0 height 0
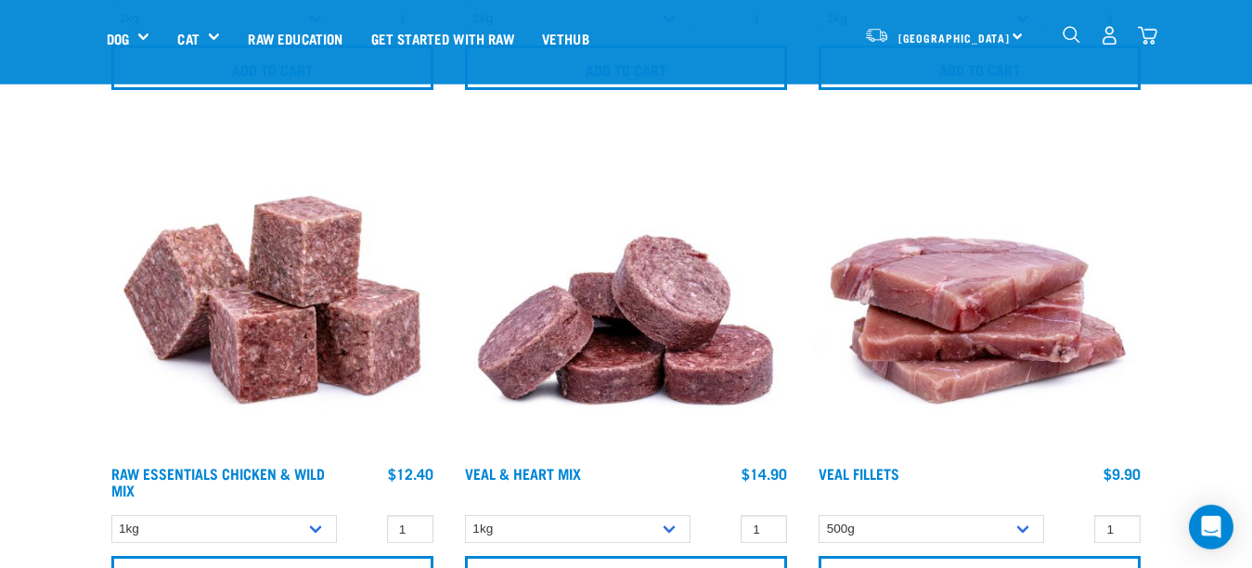
scroll to position [13499, 0]
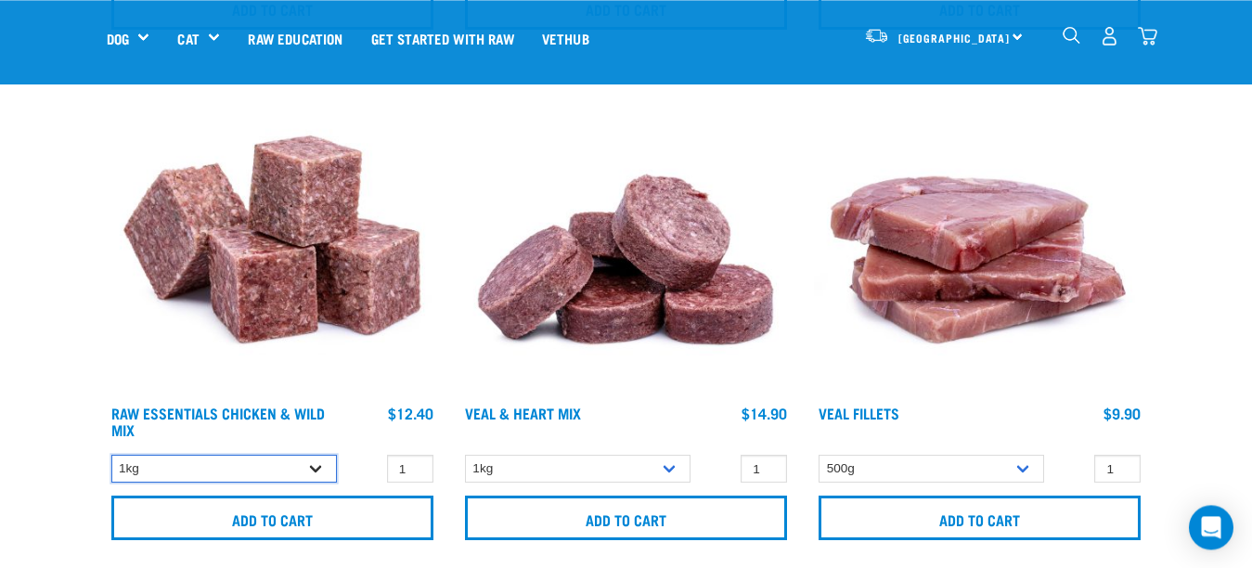
click at [111, 455] on select "1kg 3kg Bulk (10kg) Bulk (20kg)" at bounding box center [224, 469] width 226 height 29
select select "14881"
click option "Bulk (10kg)" at bounding box center [0, 0] width 0 height 0
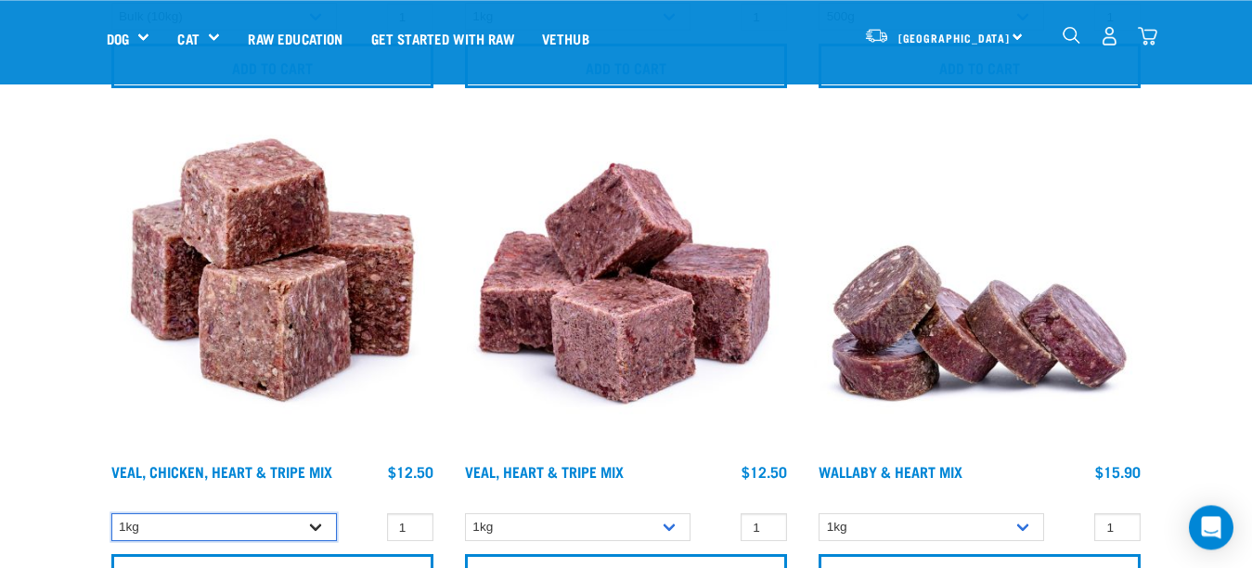
click at [111, 513] on select "1kg 3kg" at bounding box center [224, 527] width 226 height 29
click at [313, 513] on select "1kg 3kg" at bounding box center [224, 527] width 226 height 29
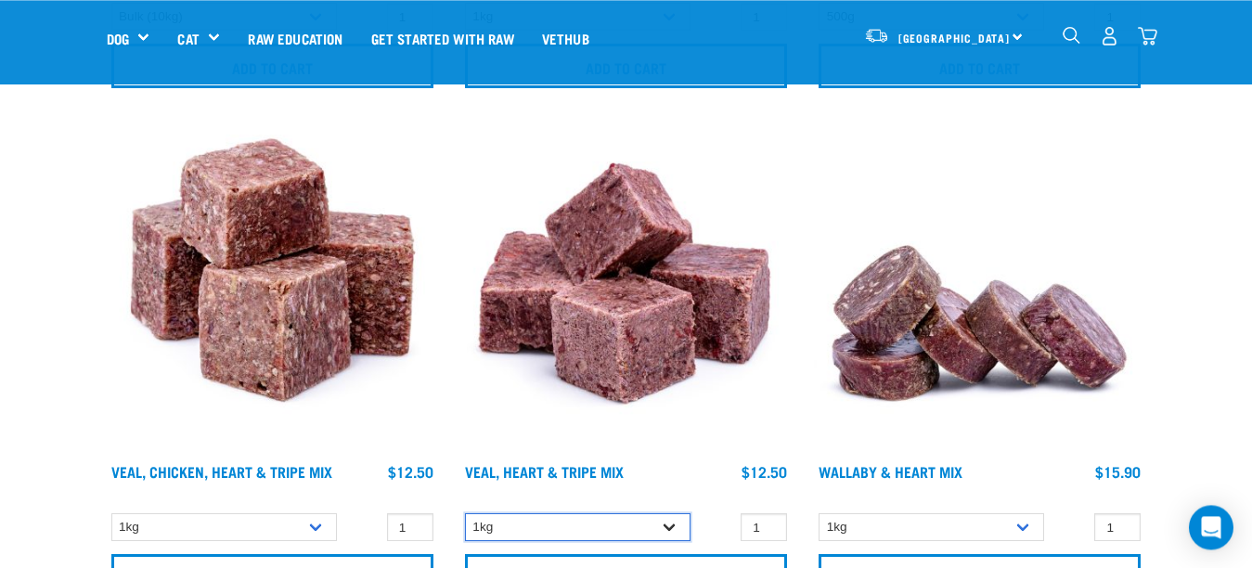
click at [465, 513] on select "1kg 3kg" at bounding box center [578, 527] width 226 height 29
click at [675, 514] on select "1kg 3kg" at bounding box center [578, 527] width 226 height 29
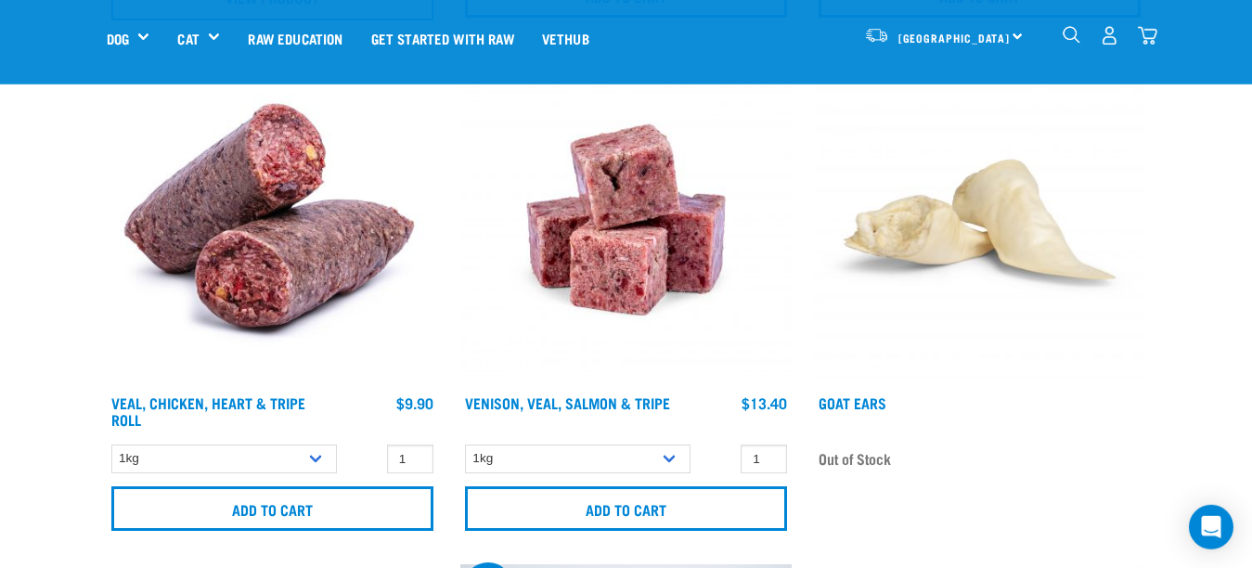
scroll to position [16071, 0]
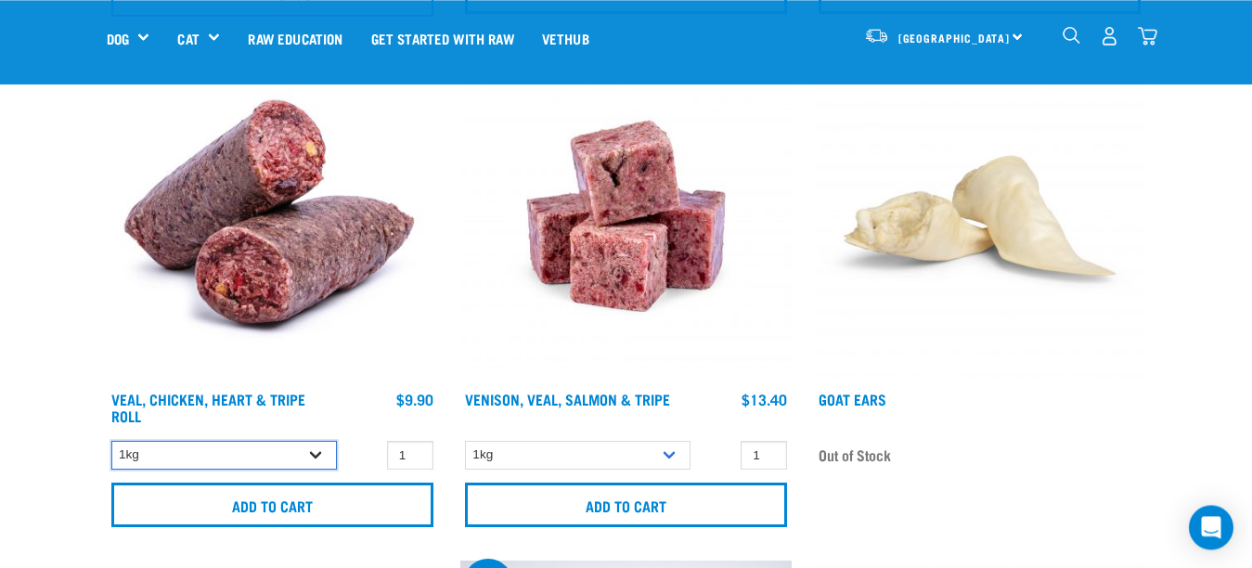
click at [111, 441] on select "1kg Bulk (10kg)" at bounding box center [224, 455] width 226 height 29
select select "176976"
click option "Bulk (10kg)" at bounding box center [0, 0] width 0 height 0
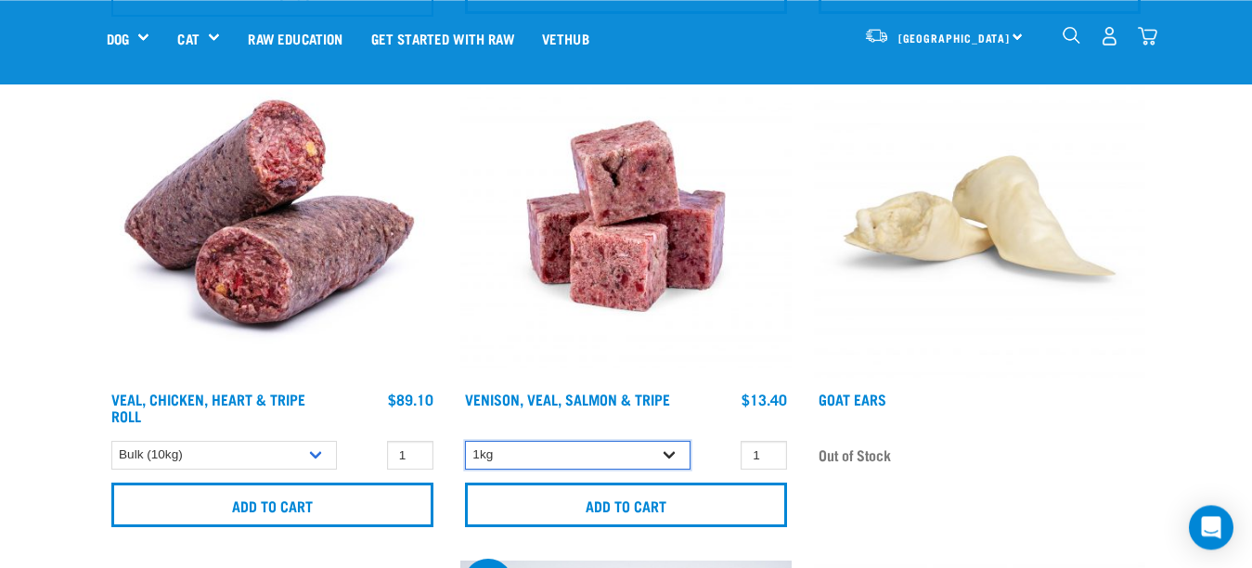
click at [465, 441] on select "1kg 3kg Bulk (18kg)" at bounding box center [578, 455] width 226 height 29
select select "327935"
click option "Bulk (18kg)" at bounding box center [0, 0] width 0 height 0
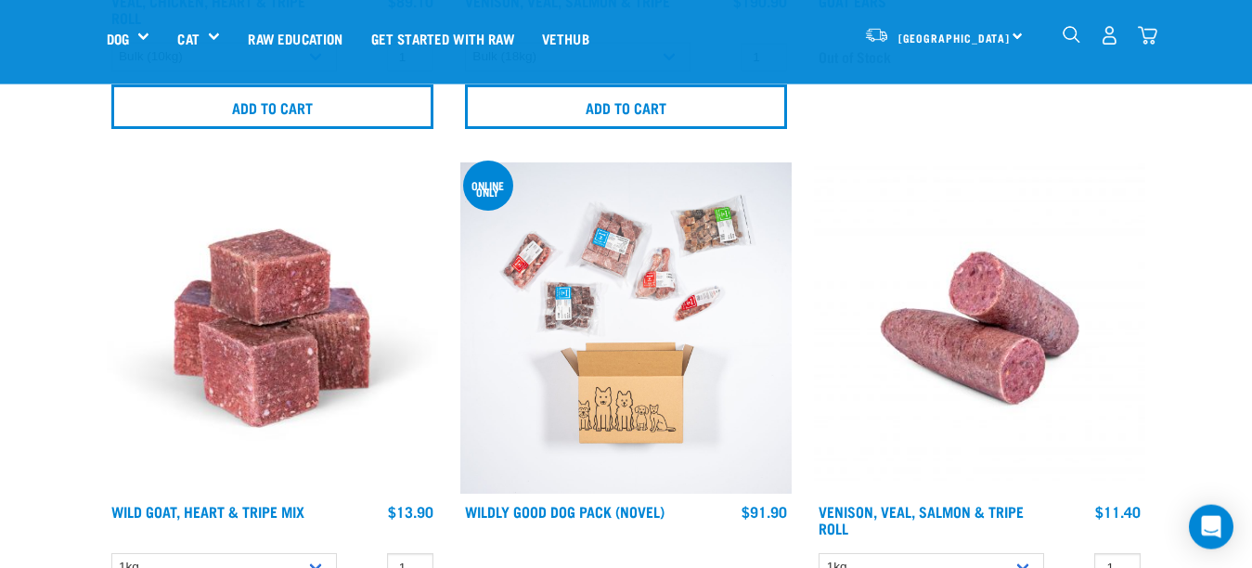
scroll to position [16523, 0]
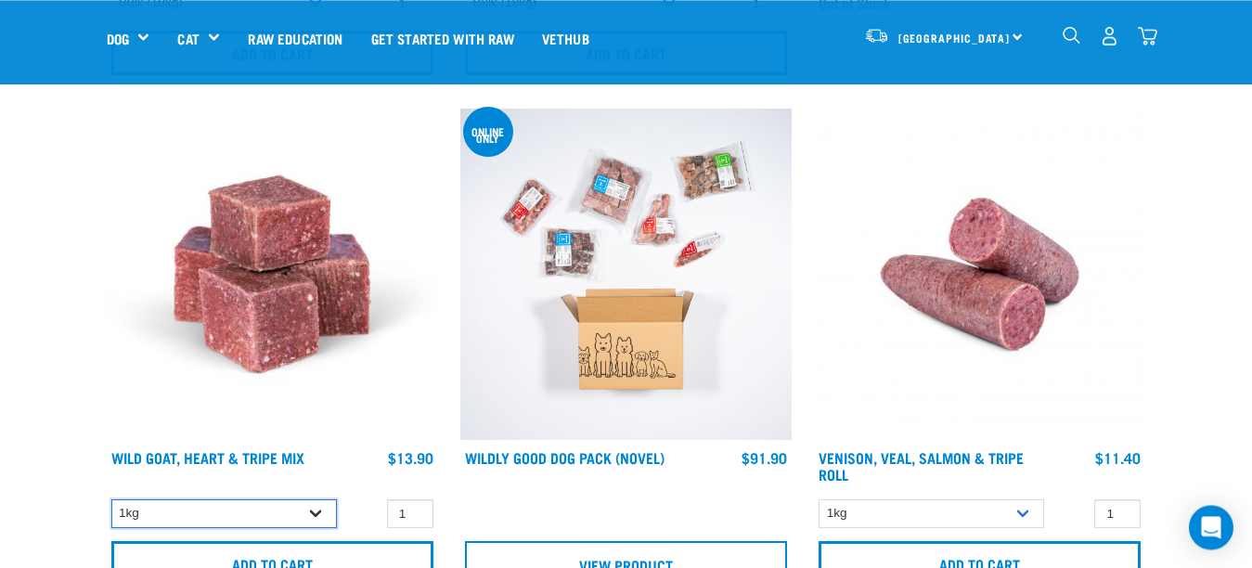
click at [111, 499] on select "1kg 3kg" at bounding box center [224, 513] width 226 height 29
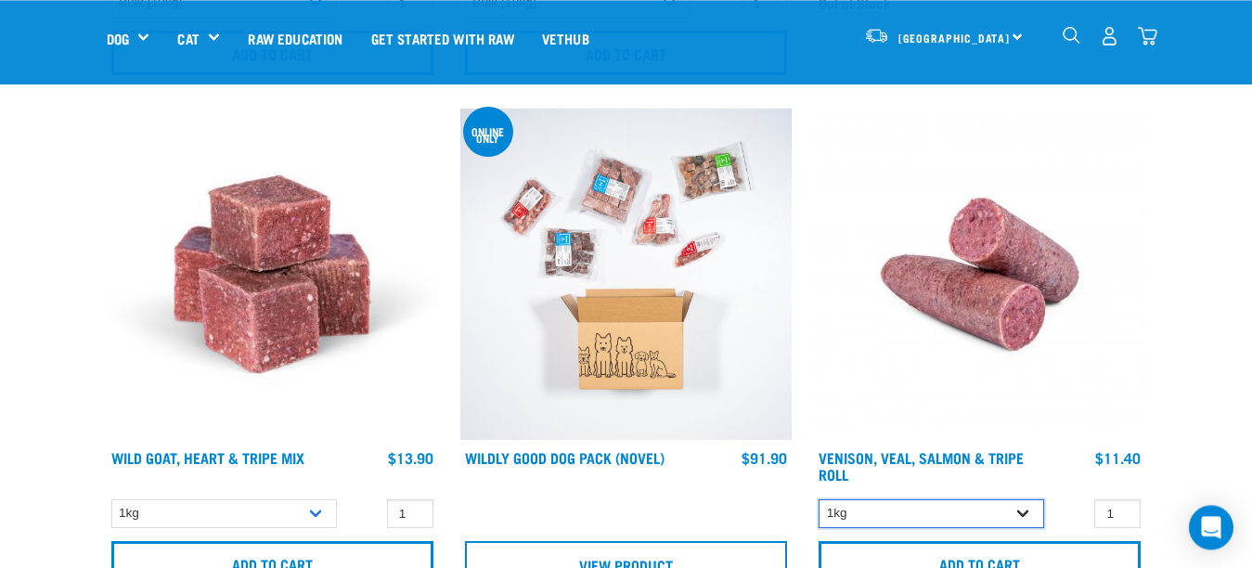
click at [819, 499] on select "1kg Bulk (10kg)" at bounding box center [932, 513] width 226 height 29
select select "336057"
click option "Bulk (10kg)" at bounding box center [0, 0] width 0 height 0
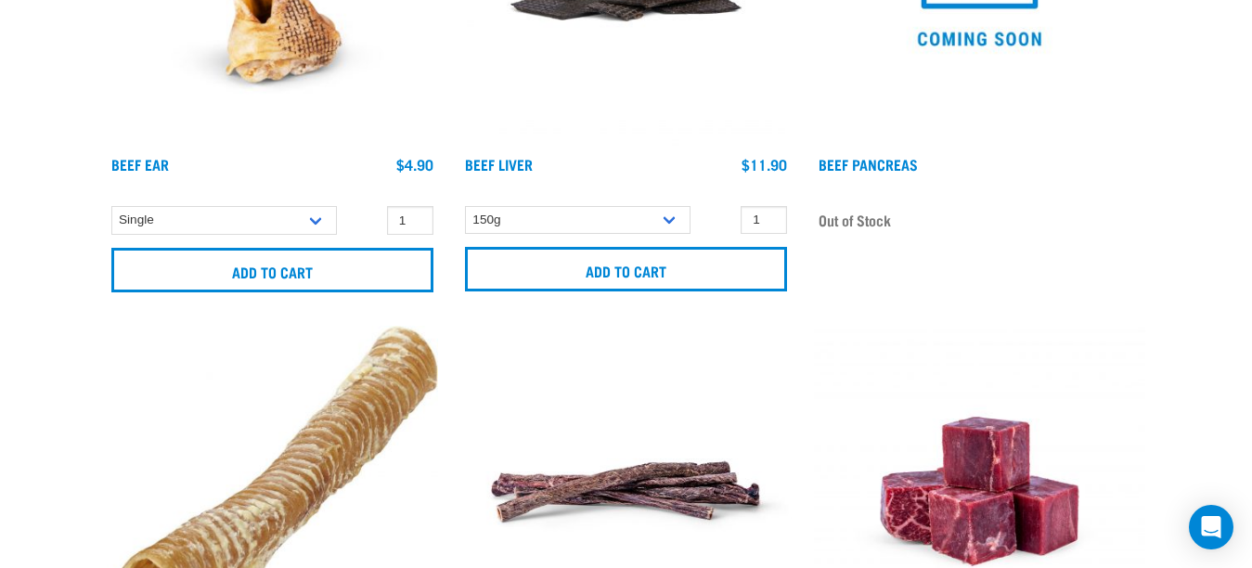
scroll to position [0, 0]
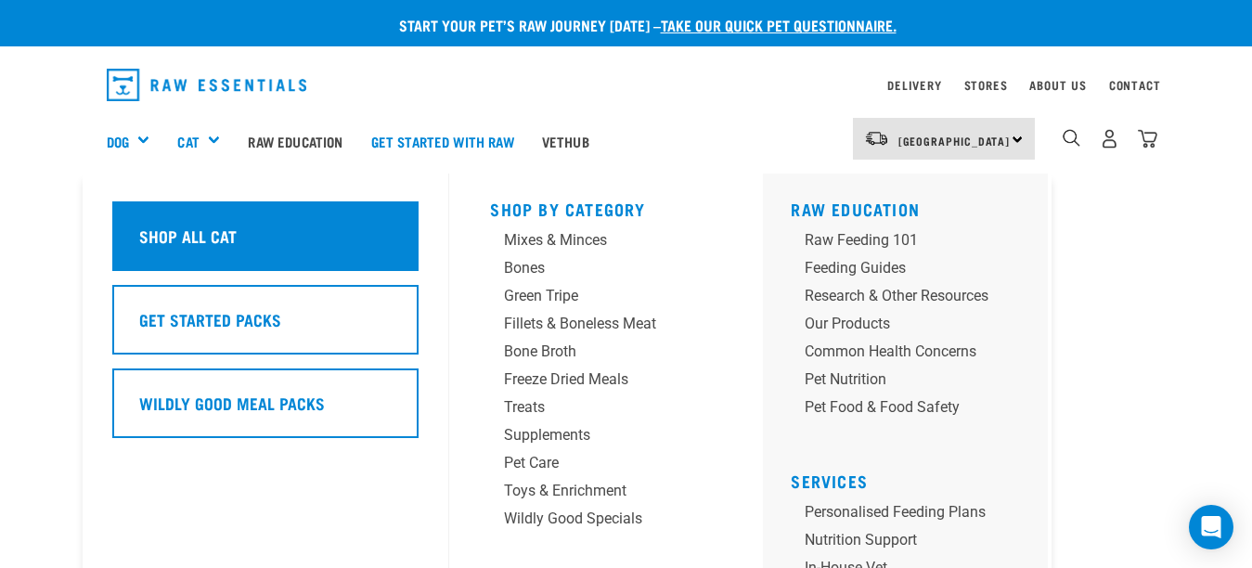
click at [190, 227] on h5 "Shop All Cat" at bounding box center [187, 236] width 97 height 24
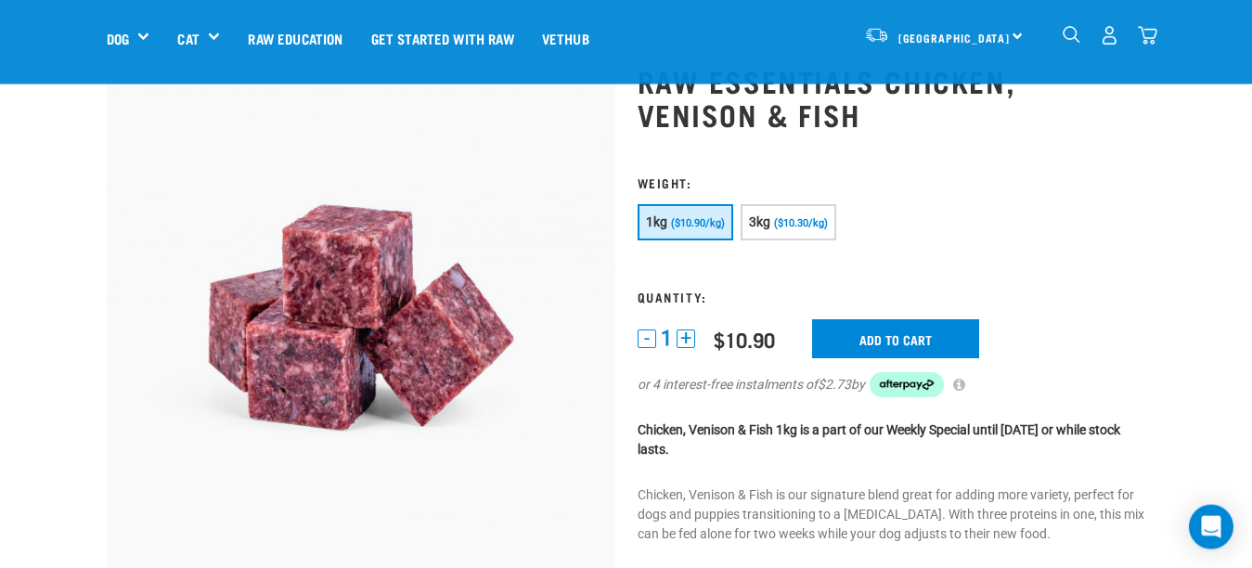
scroll to position [82, 0]
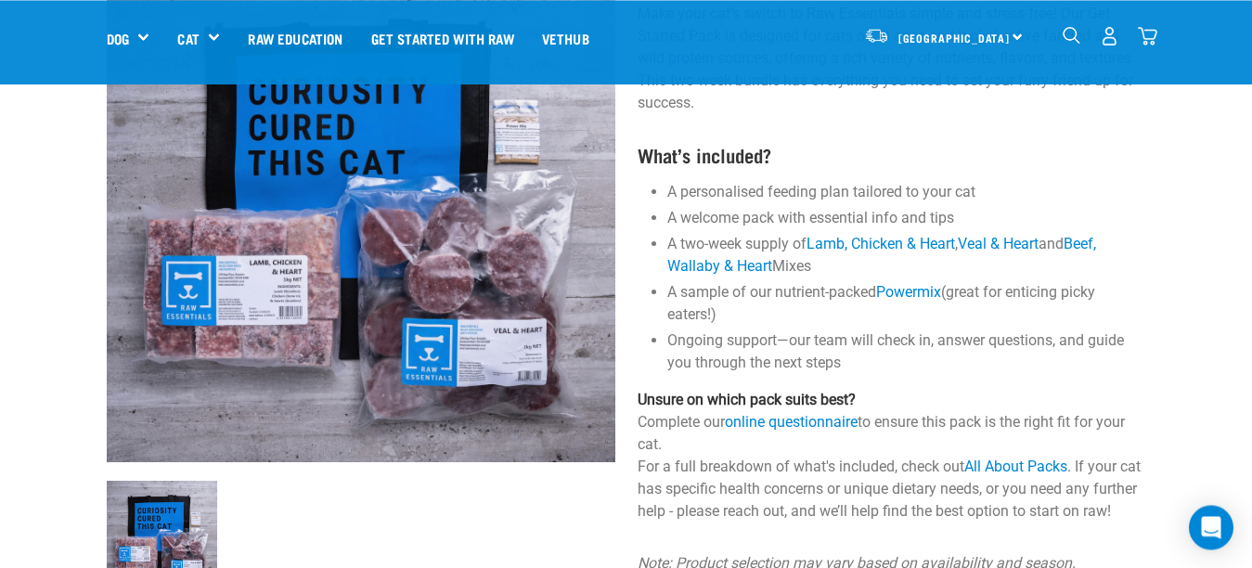
scroll to position [178, 0]
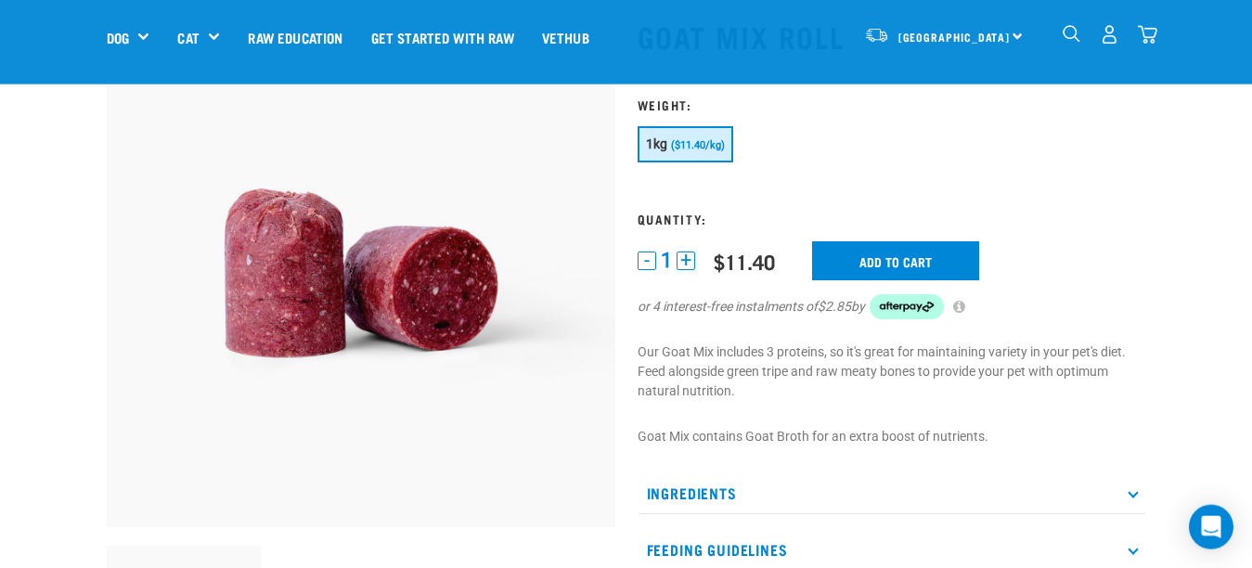
scroll to position [41, 0]
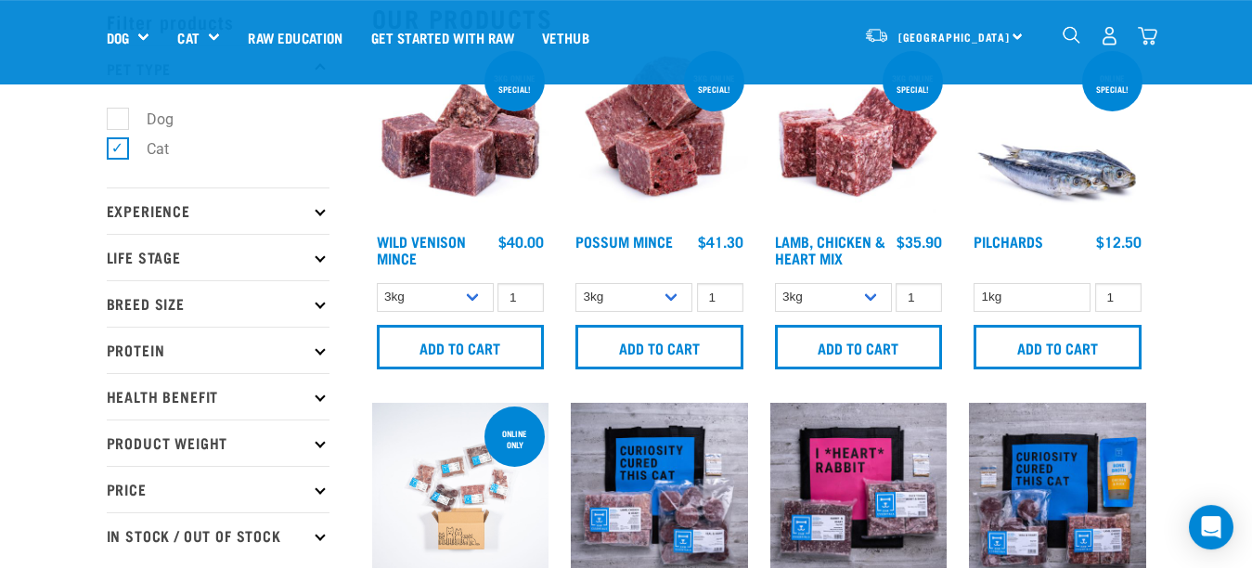
scroll to position [71, 0]
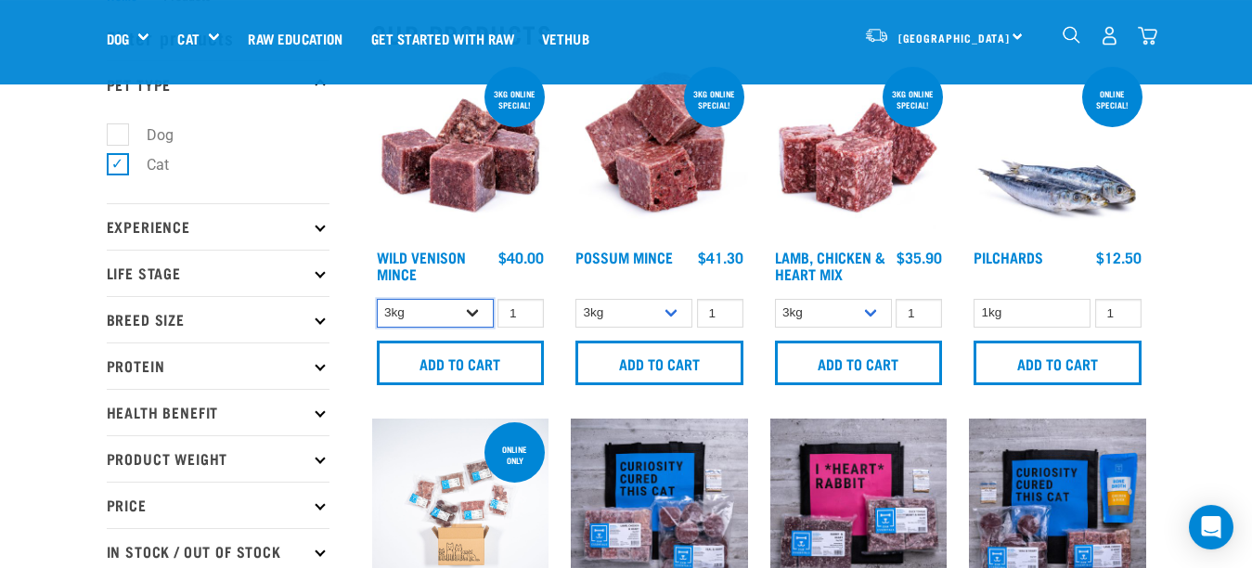
click at [377, 299] on select "3kg 1kg" at bounding box center [435, 313] width 117 height 29
click at [472, 310] on select "3kg 1kg" at bounding box center [435, 313] width 117 height 29
click at [576, 299] on select "3kg 1kg" at bounding box center [634, 313] width 117 height 29
click at [670, 309] on select "3kg 1kg" at bounding box center [634, 313] width 117 height 29
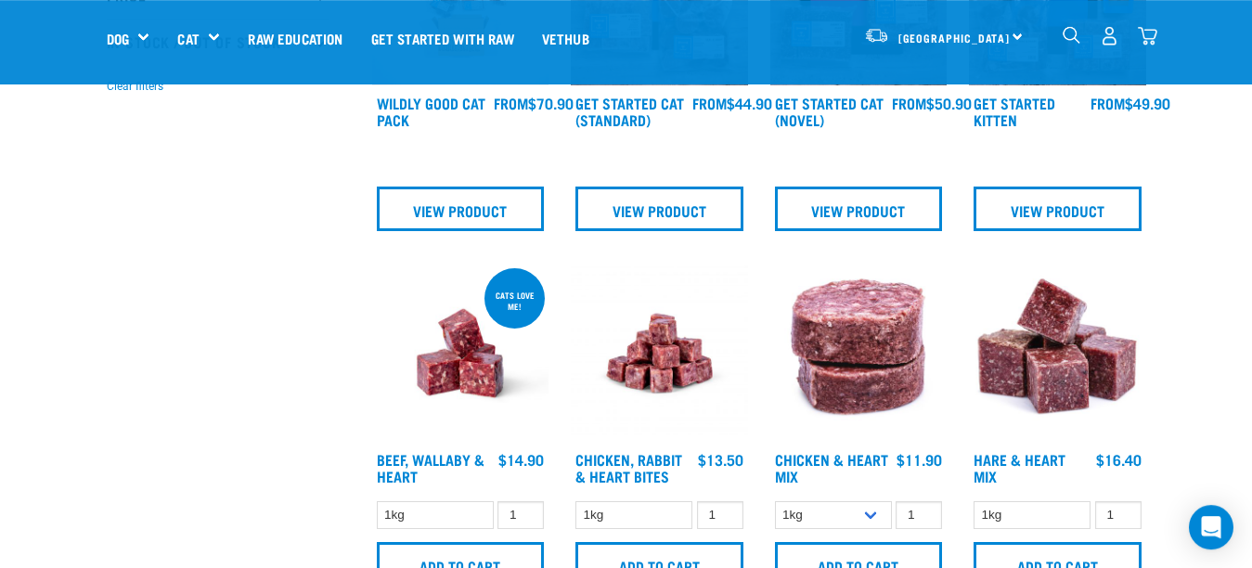
scroll to position [588, 0]
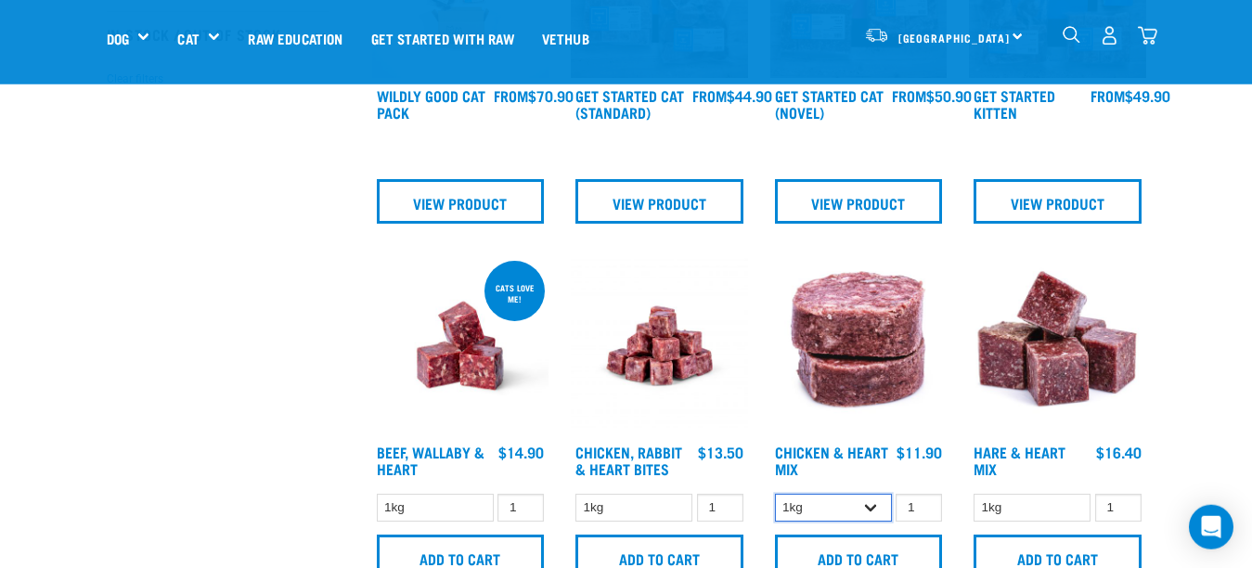
click at [775, 494] on select "1kg 3kg" at bounding box center [833, 508] width 117 height 29
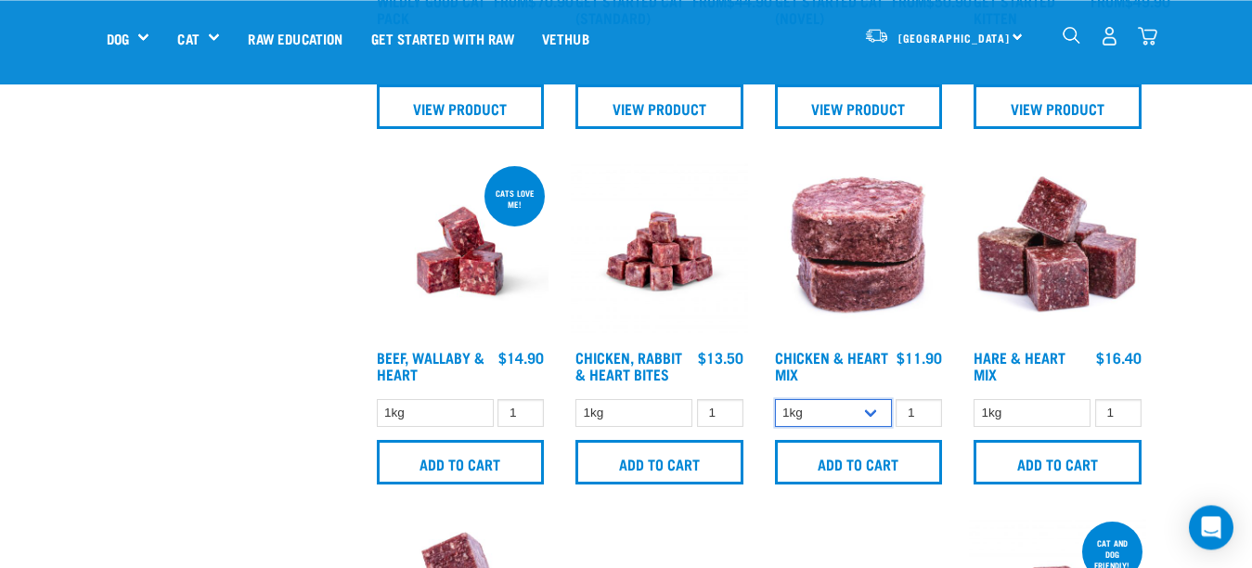
scroll to position [697, 0]
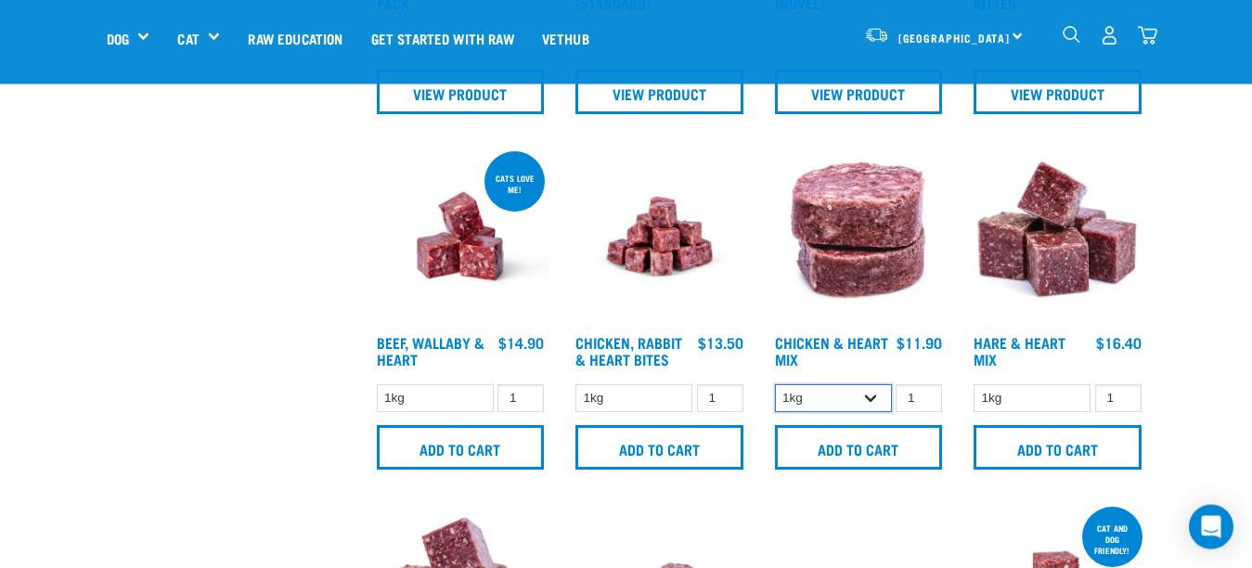
click at [775, 384] on select "1kg 3kg" at bounding box center [833, 398] width 117 height 29
select select "352"
click option "3kg" at bounding box center [0, 0] width 0 height 0
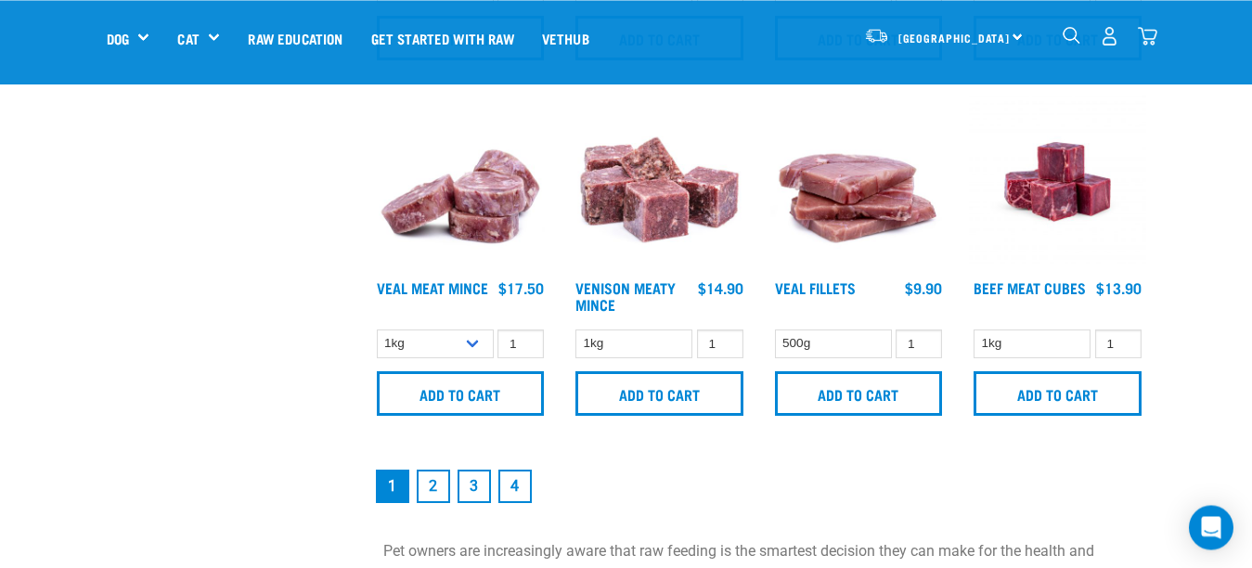
scroll to position [2641, 0]
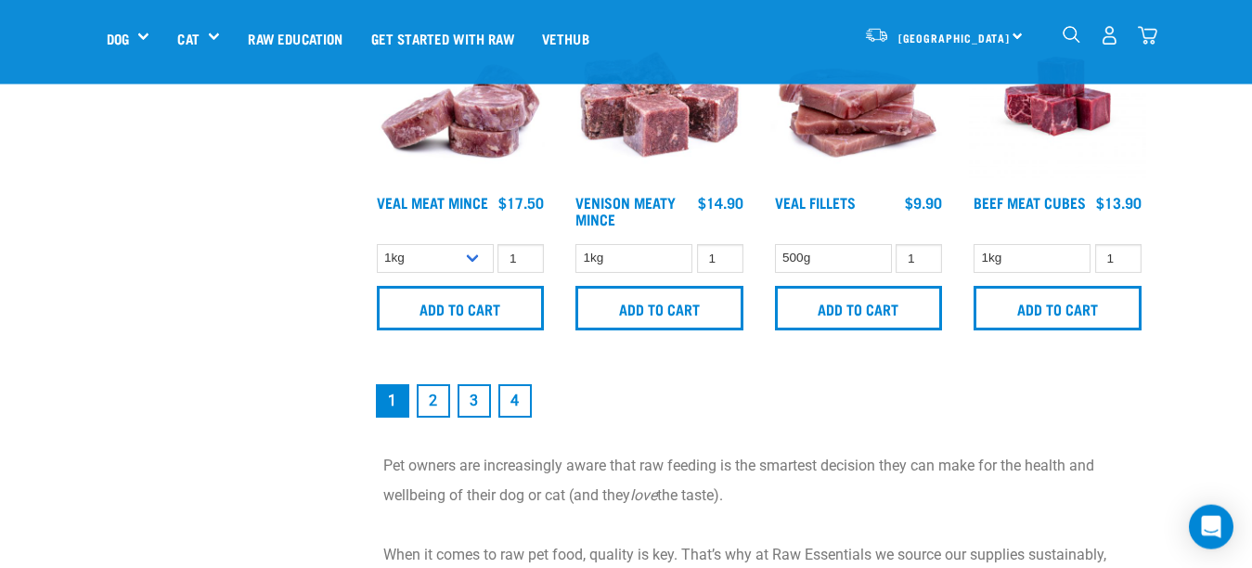
click at [445, 418] on link "2" at bounding box center [433, 400] width 33 height 33
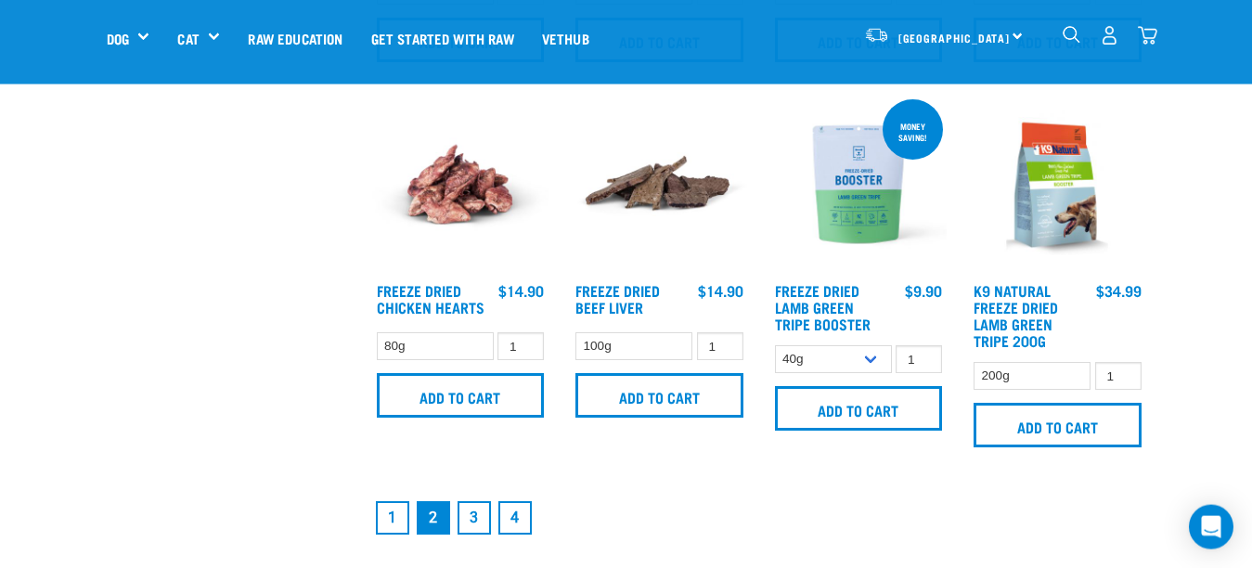
scroll to position [2587, 0]
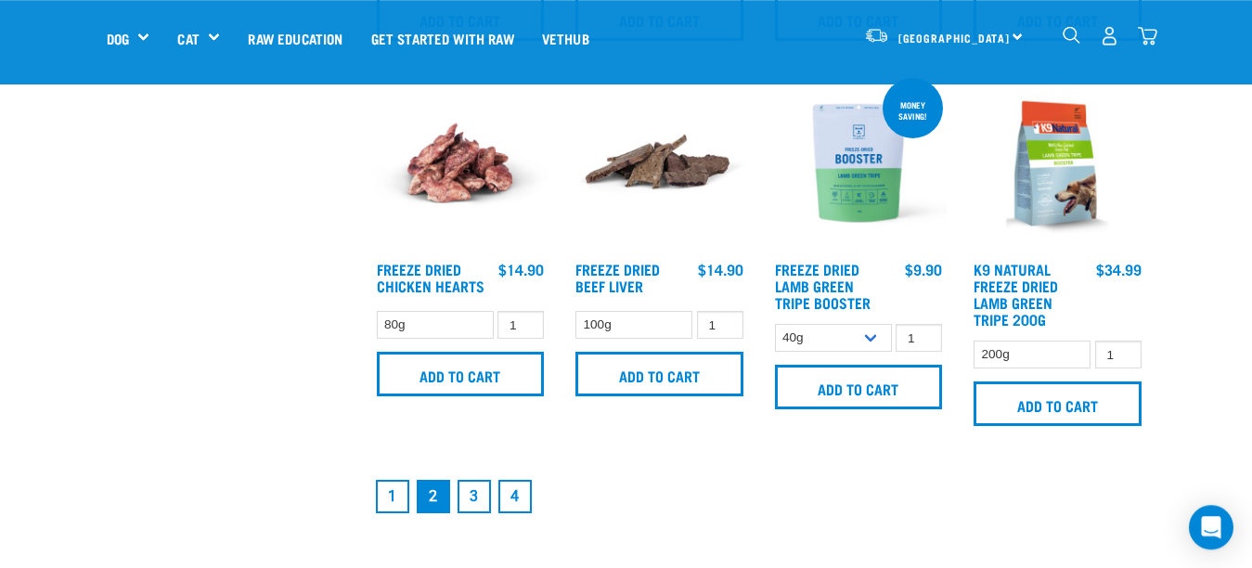
click at [474, 495] on link "3" at bounding box center [474, 496] width 33 height 33
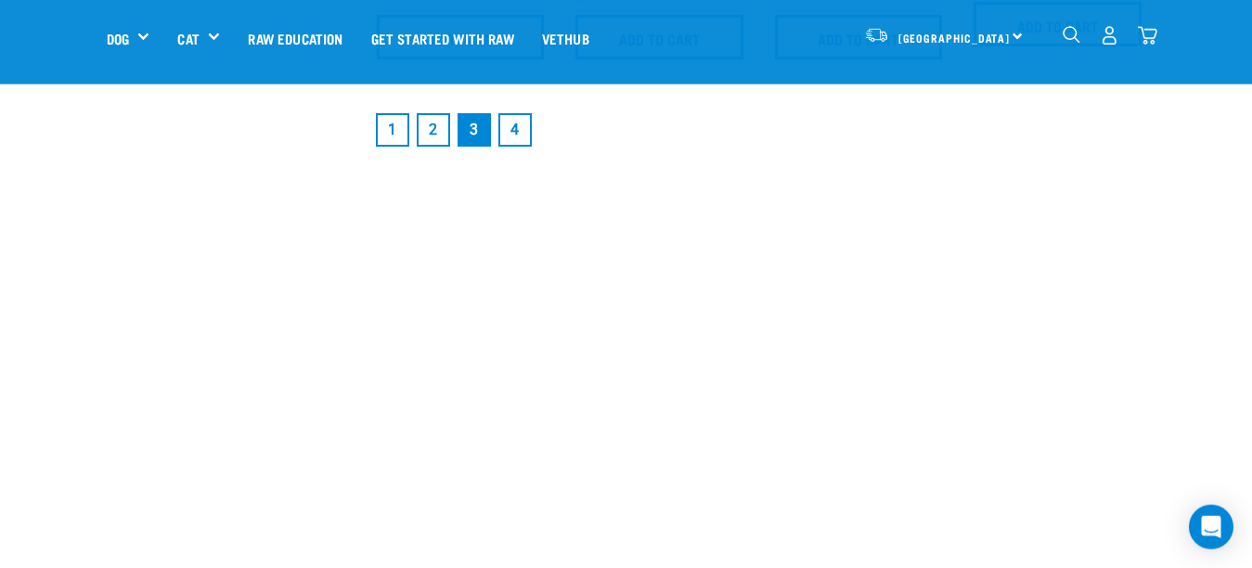
scroll to position [2868, 0]
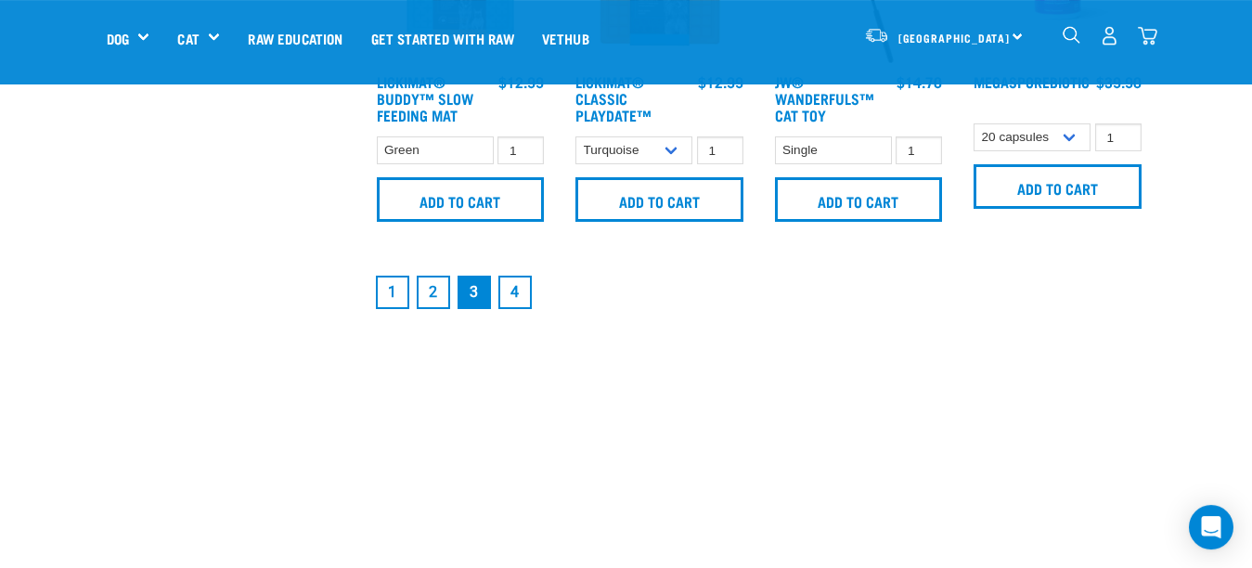
click at [393, 297] on link "1" at bounding box center [392, 292] width 33 height 33
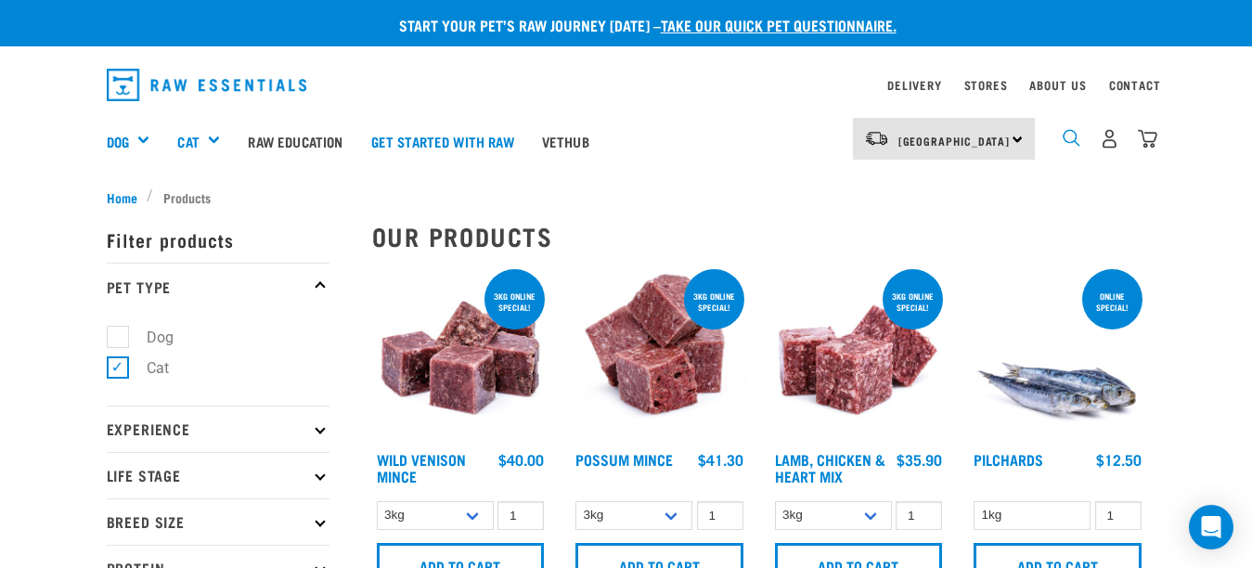
click at [1070, 139] on img "dropdown navigation" at bounding box center [1072, 138] width 18 height 18
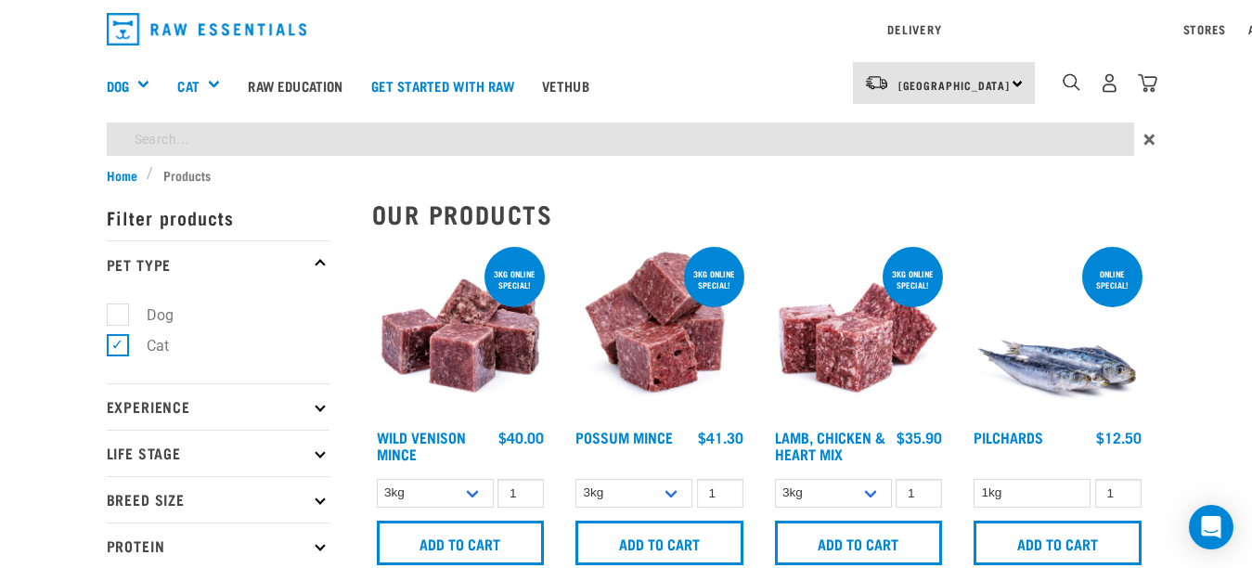
click at [977, 156] on input "search" at bounding box center [621, 139] width 1028 height 33
type input "roll"
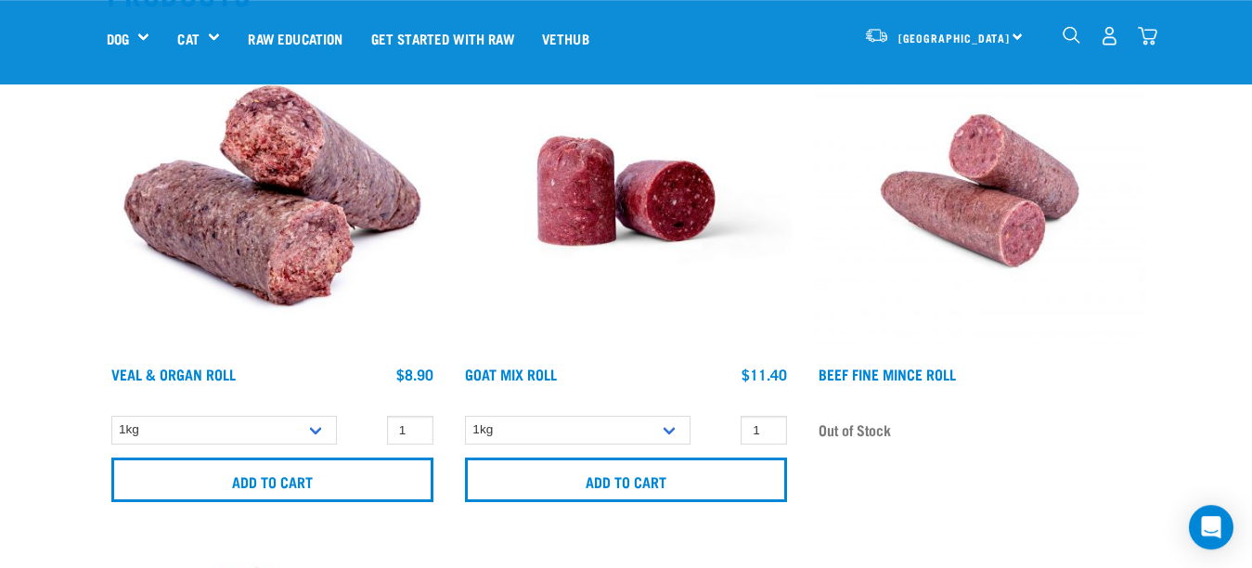
scroll to position [266, 0]
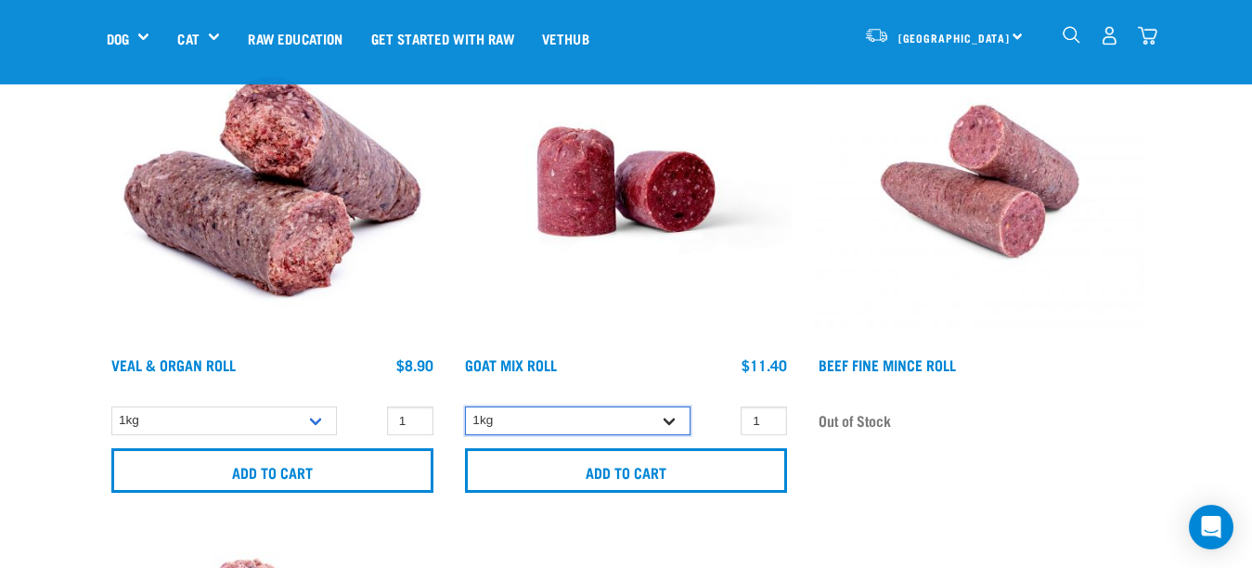
click at [465, 407] on select "1kg" at bounding box center [578, 421] width 226 height 29
click at [671, 416] on select "1kg" at bounding box center [578, 421] width 226 height 29
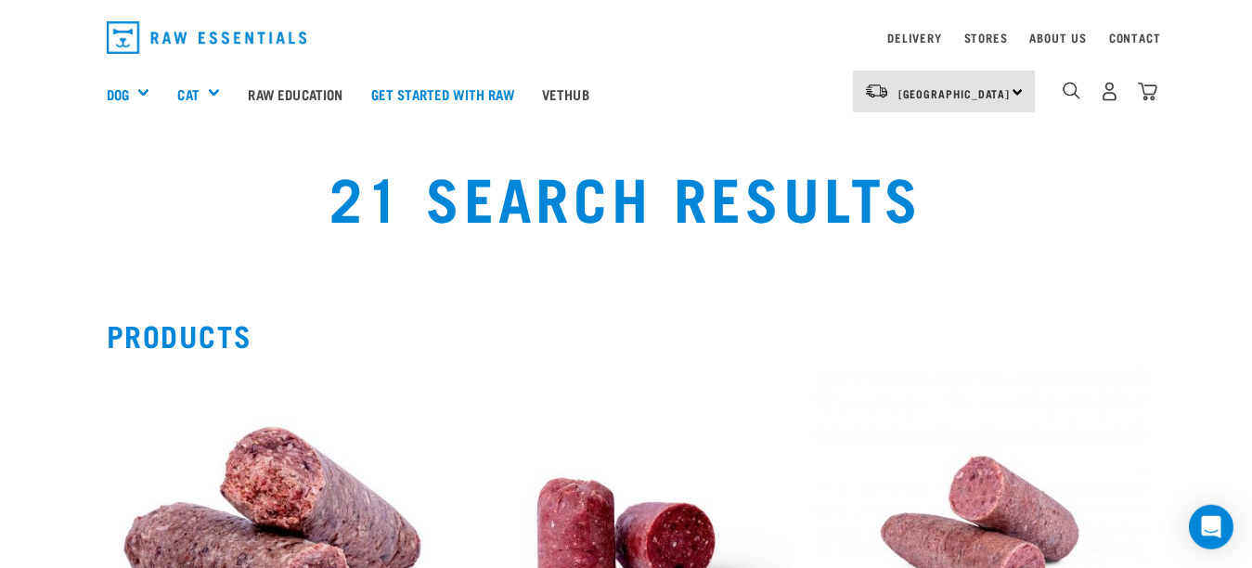
scroll to position [0, 0]
